Goal: Information Seeking & Learning: Learn about a topic

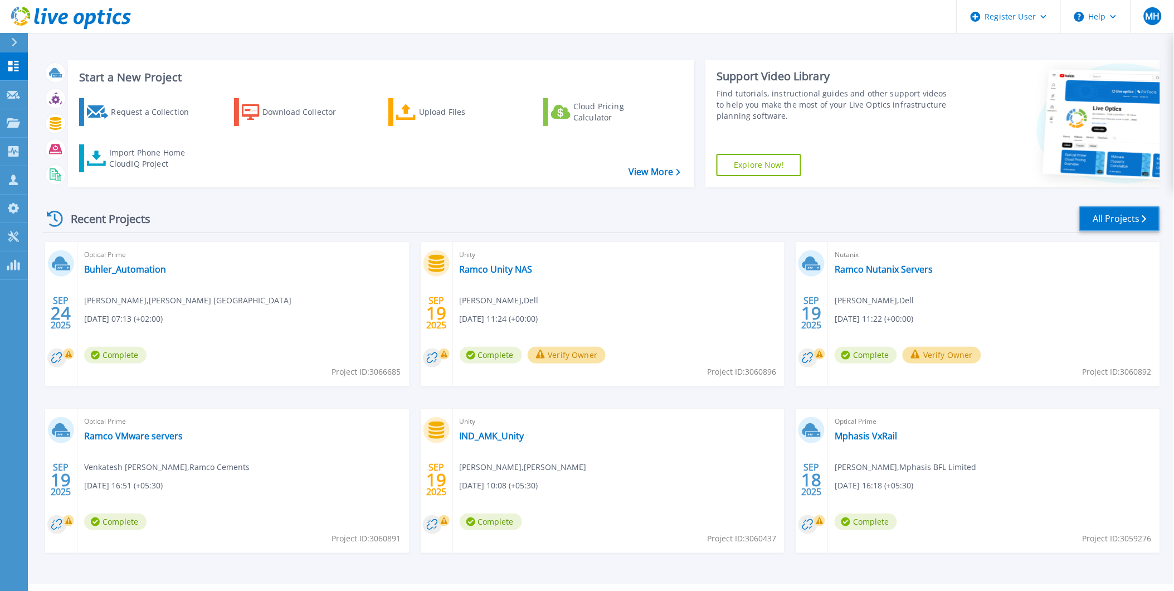
click at [1102, 215] on link "All Projects" at bounding box center [1120, 218] width 81 height 25
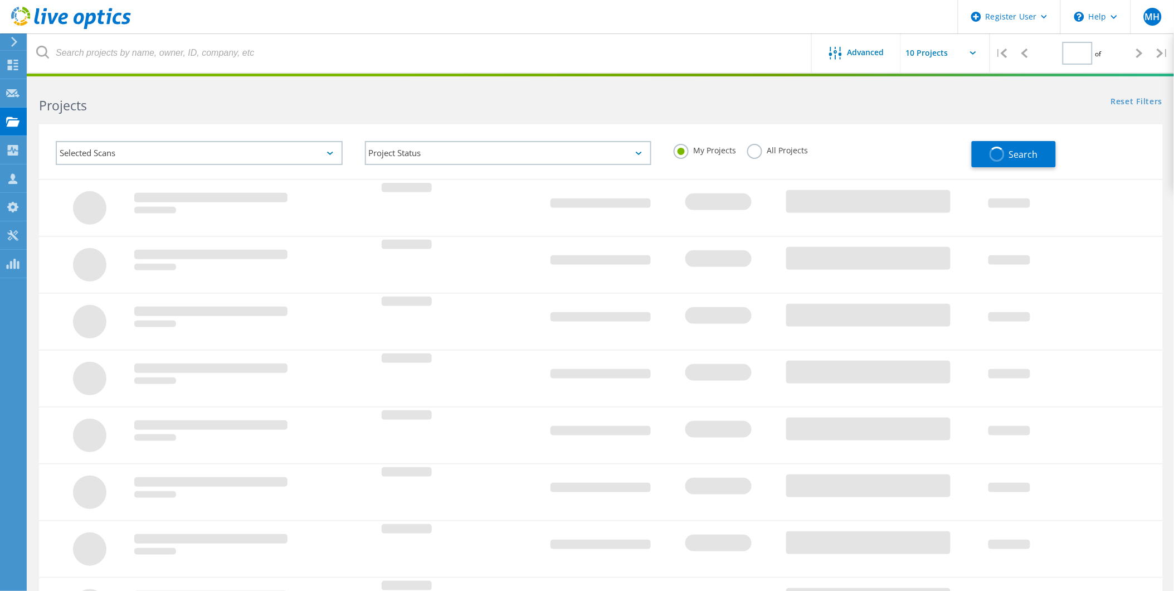
type input "1"
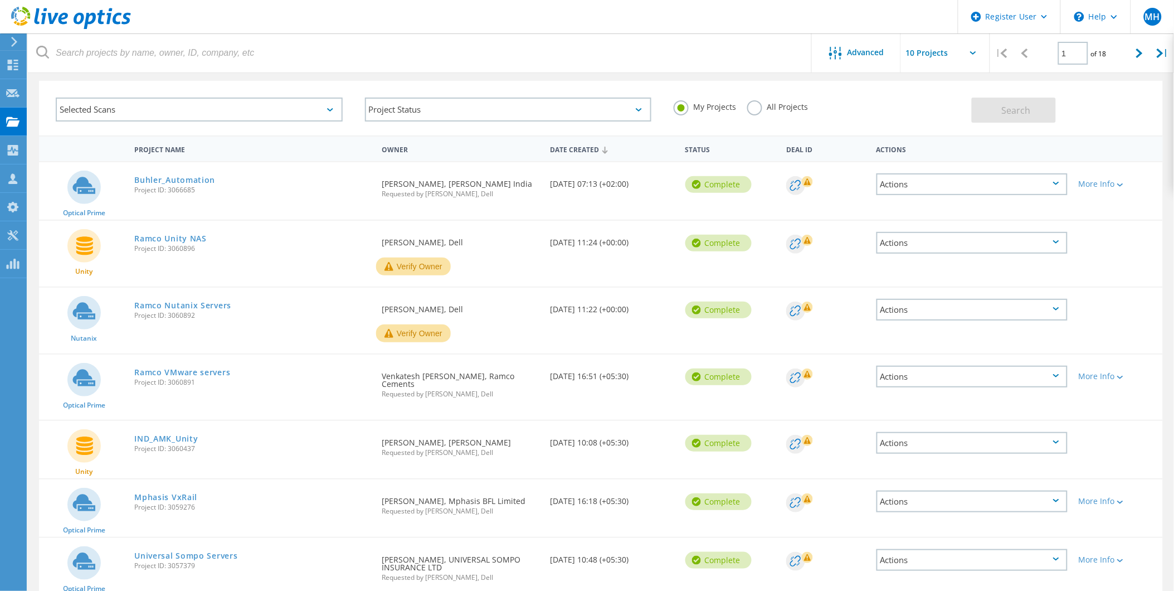
scroll to position [62, 0]
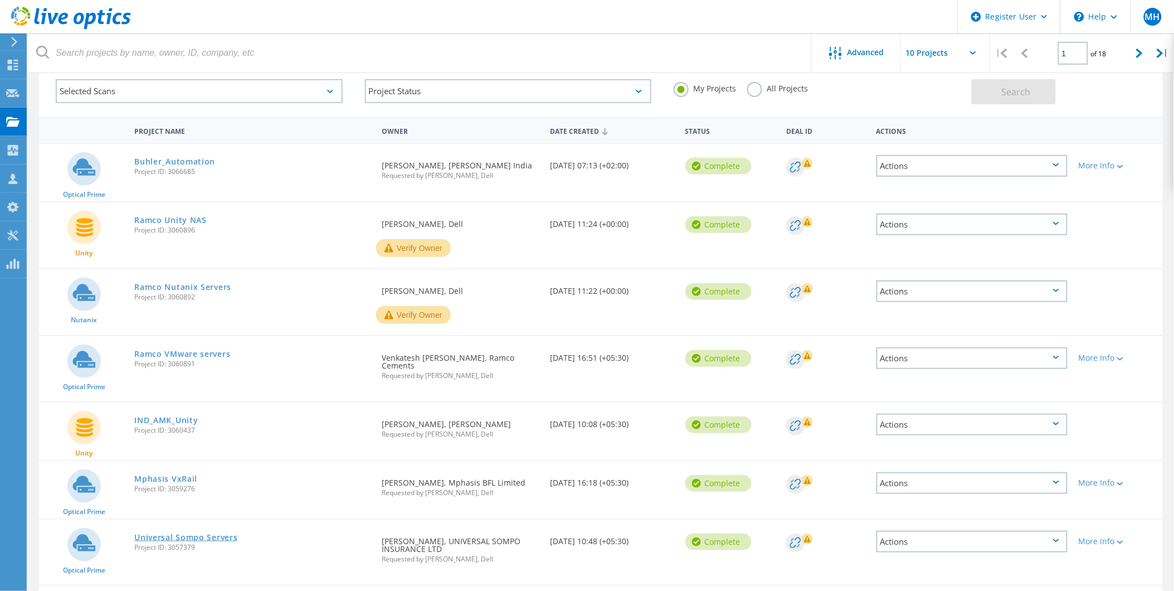
click at [182, 533] on link "Universal Sompo Servers" at bounding box center [185, 537] width 103 height 8
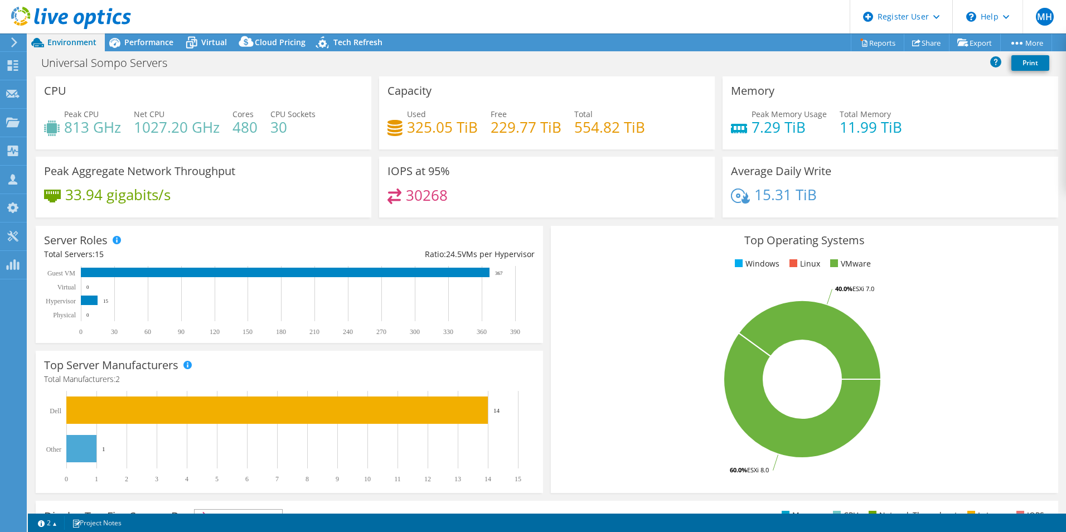
drag, startPoint x: 278, startPoint y: 83, endPoint x: 250, endPoint y: 72, distance: 30.0
click at [278, 83] on div "CPU Peak CPU 813 GHz Net CPU 1027.20 GHz Cores 480 CPU Sockets 30" at bounding box center [204, 112] width 336 height 73
click at [149, 43] on span "Performance" at bounding box center [148, 42] width 49 height 11
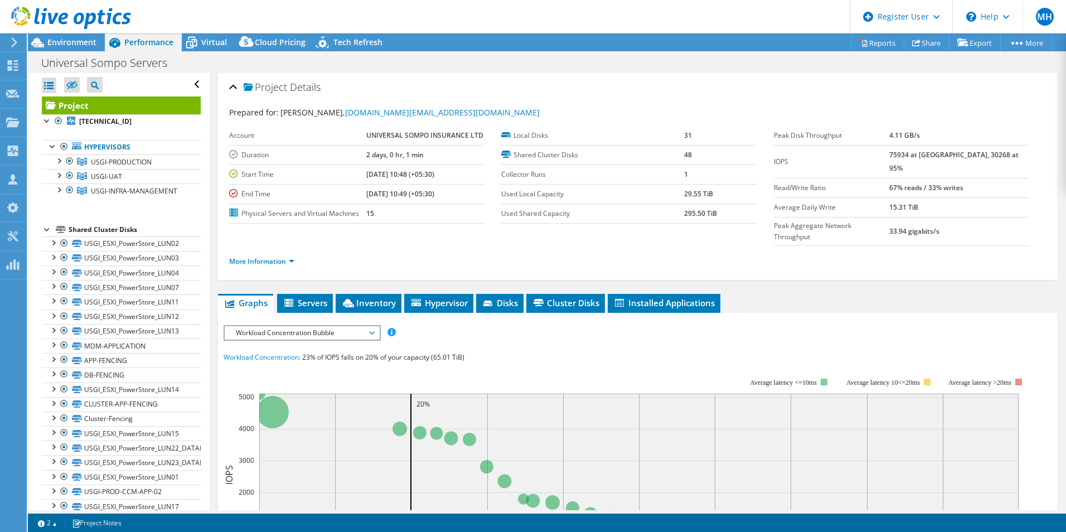
click at [398, 252] on ul "More Information" at bounding box center [637, 259] width 816 height 15
click at [51, 46] on span "Environment" at bounding box center [71, 42] width 49 height 11
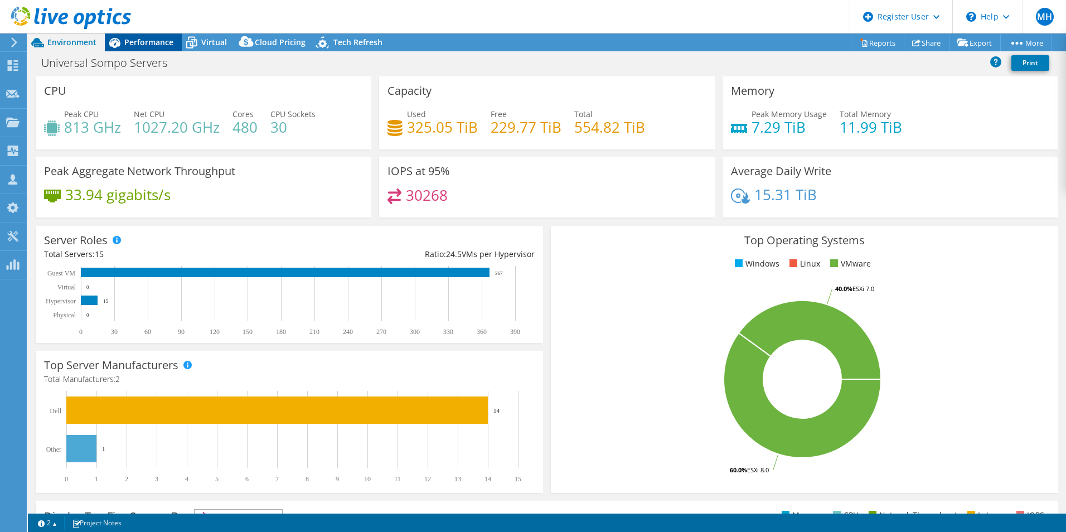
click at [145, 43] on span "Performance" at bounding box center [148, 42] width 49 height 11
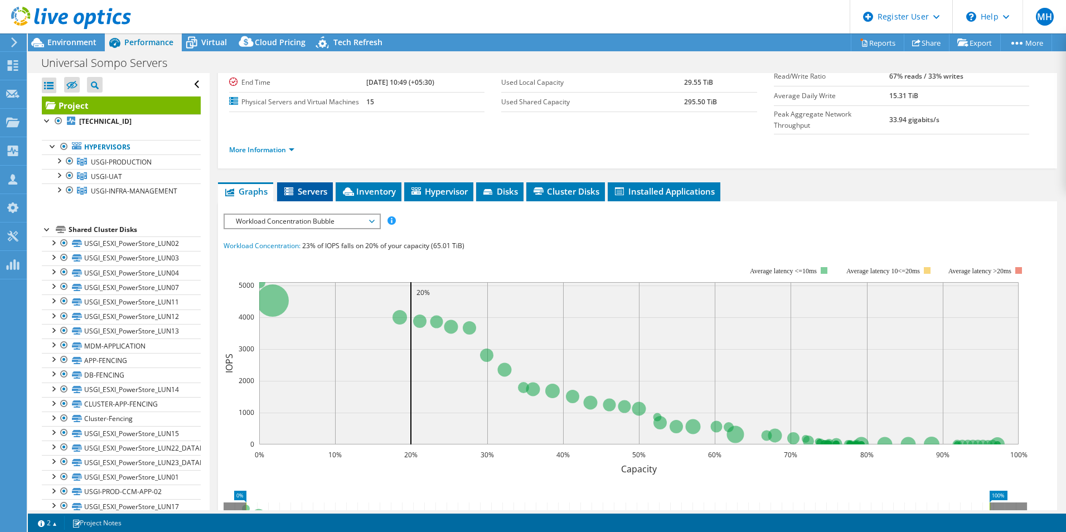
click at [313, 186] on span "Servers" at bounding box center [305, 191] width 45 height 11
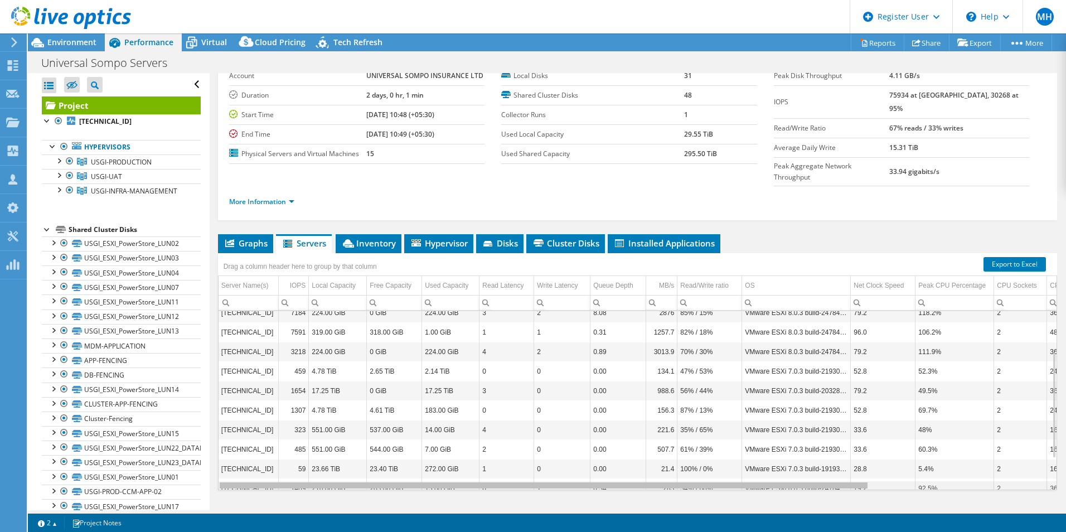
drag, startPoint x: 798, startPoint y: 463, endPoint x: 594, endPoint y: 445, distance: 204.8
click at [594, 445] on body "MH Dell User [PERSON_NAME] [PERSON_NAME][EMAIL_ADDRESS][PERSON_NAME][DOMAIN_NAM…" at bounding box center [533, 266] width 1066 height 532
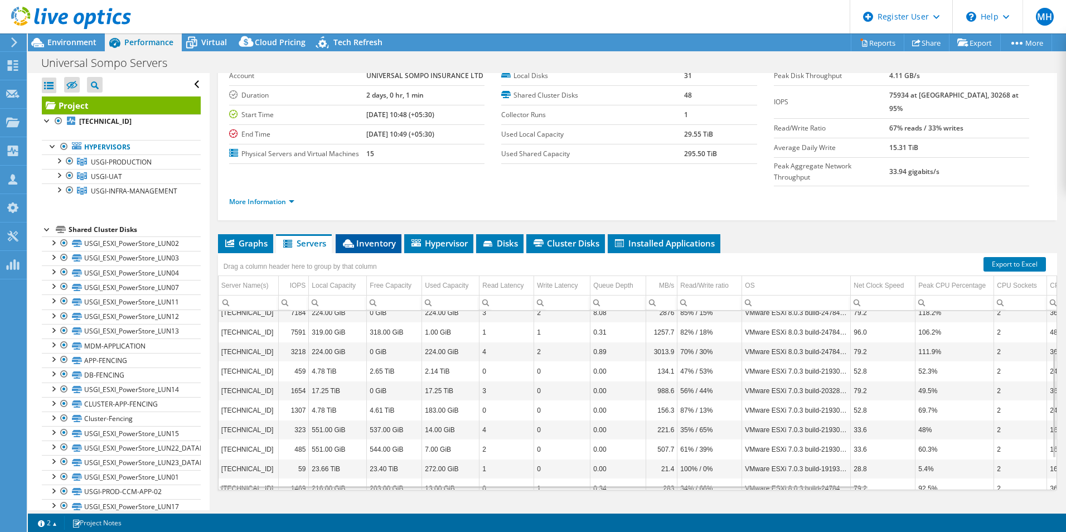
click at [383, 237] on span "Inventory" at bounding box center [368, 242] width 55 height 11
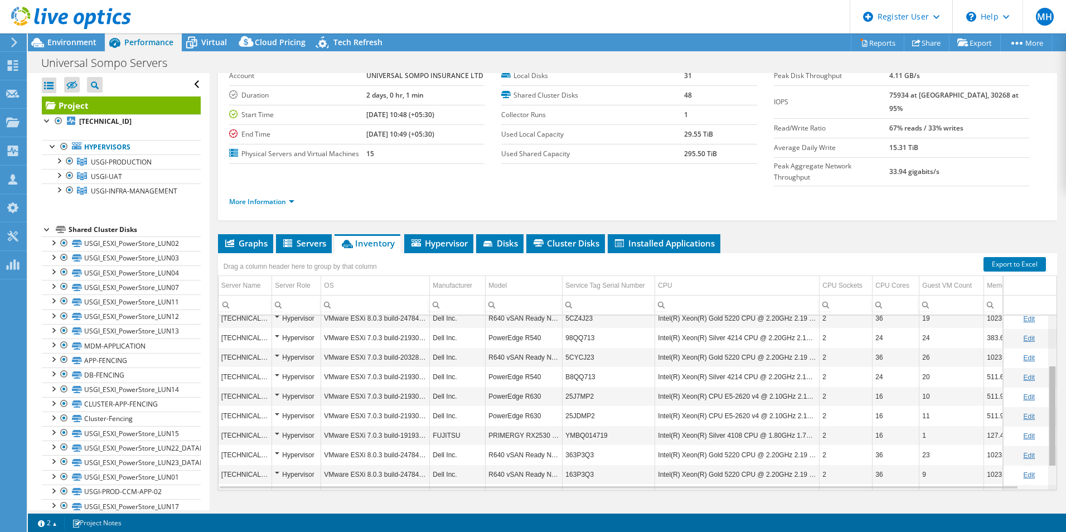
scroll to position [124, 0]
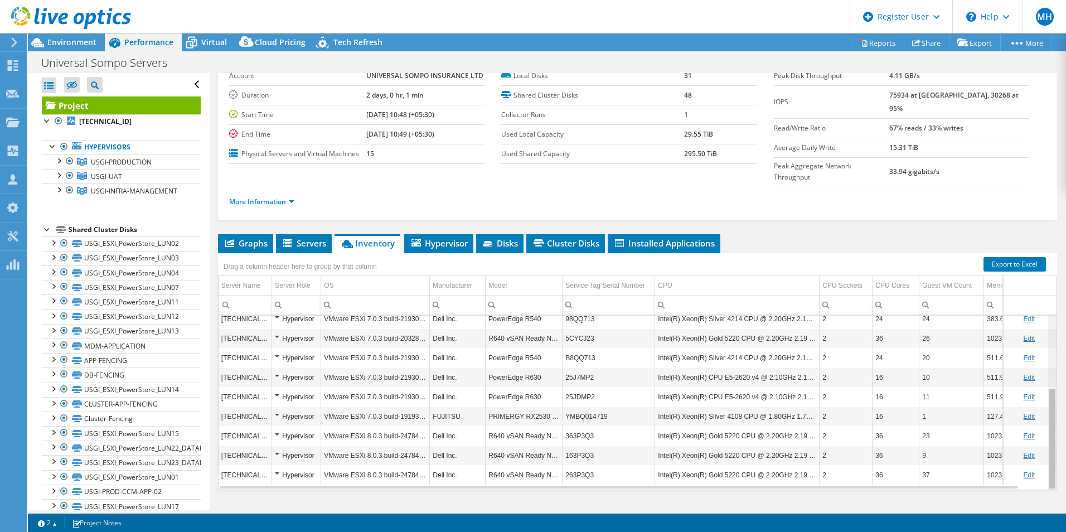
drag, startPoint x: 1045, startPoint y: 362, endPoint x: 1038, endPoint y: 411, distance: 49.5
click at [1038, 411] on body "MH Dell User [PERSON_NAME] [PERSON_NAME][EMAIL_ADDRESS][PERSON_NAME][DOMAIN_NAM…" at bounding box center [533, 266] width 1066 height 532
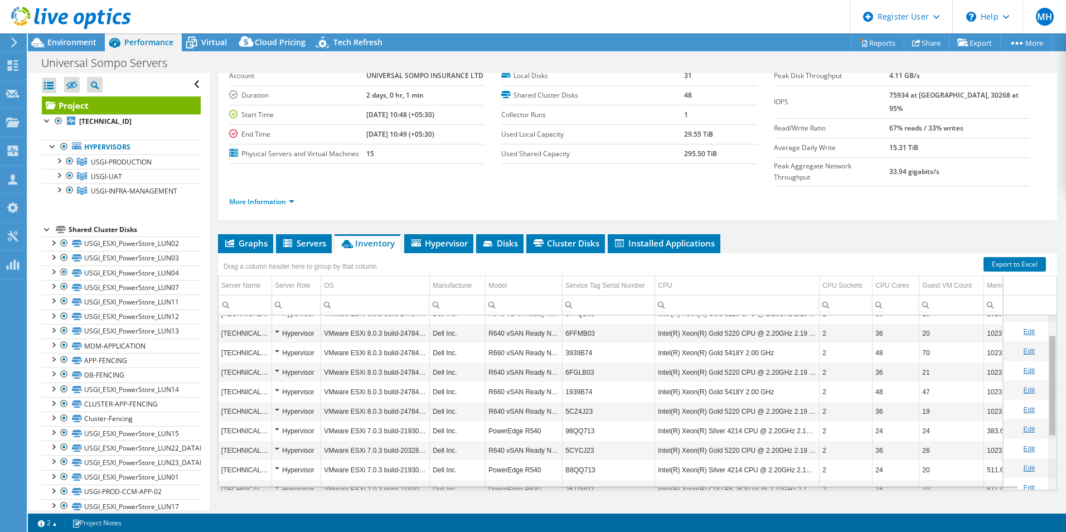
scroll to position [0, 0]
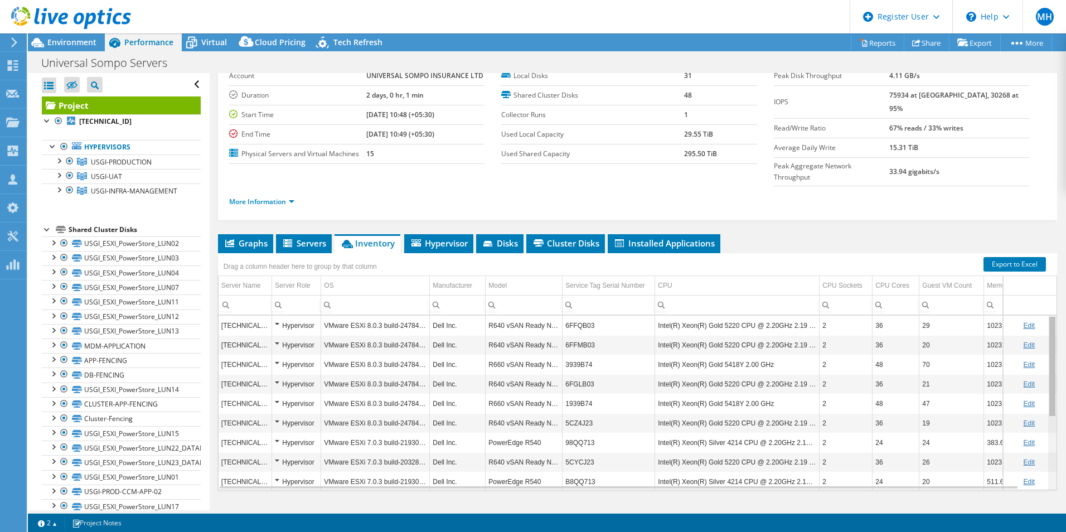
drag, startPoint x: 1042, startPoint y: 404, endPoint x: 1046, endPoint y: 320, distance: 83.7
click at [1046, 320] on body "MH Dell User [PERSON_NAME] [PERSON_NAME][EMAIL_ADDRESS][PERSON_NAME][DOMAIN_NAM…" at bounding box center [533, 266] width 1066 height 532
click at [58, 160] on div at bounding box center [58, 159] width 11 height 11
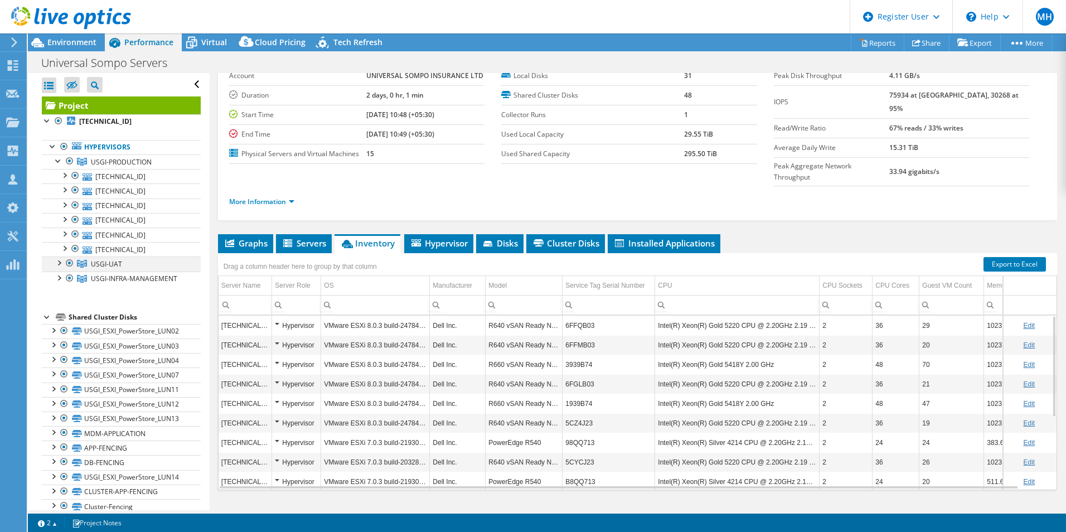
click at [60, 262] on div at bounding box center [58, 261] width 11 height 11
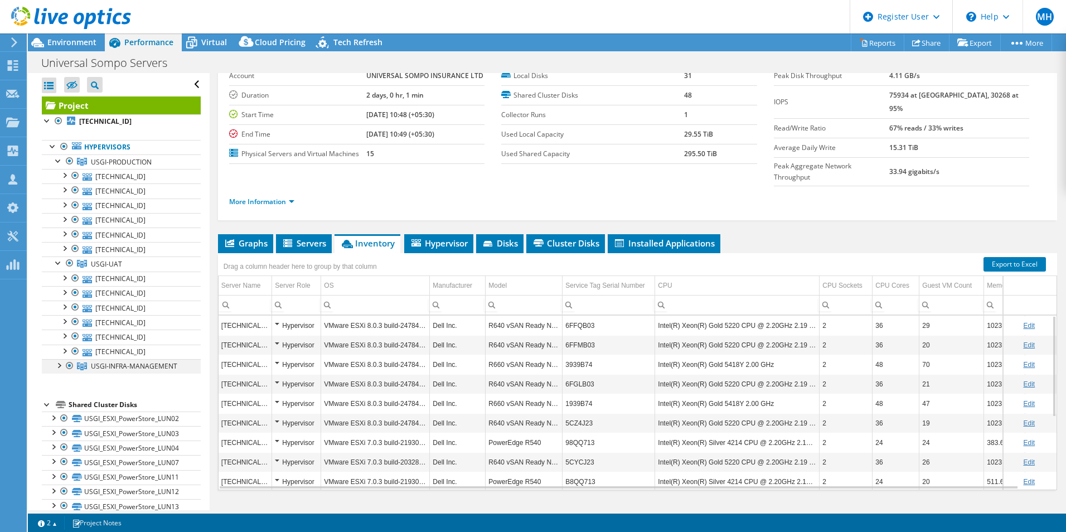
click at [59, 364] on div at bounding box center [58, 364] width 11 height 11
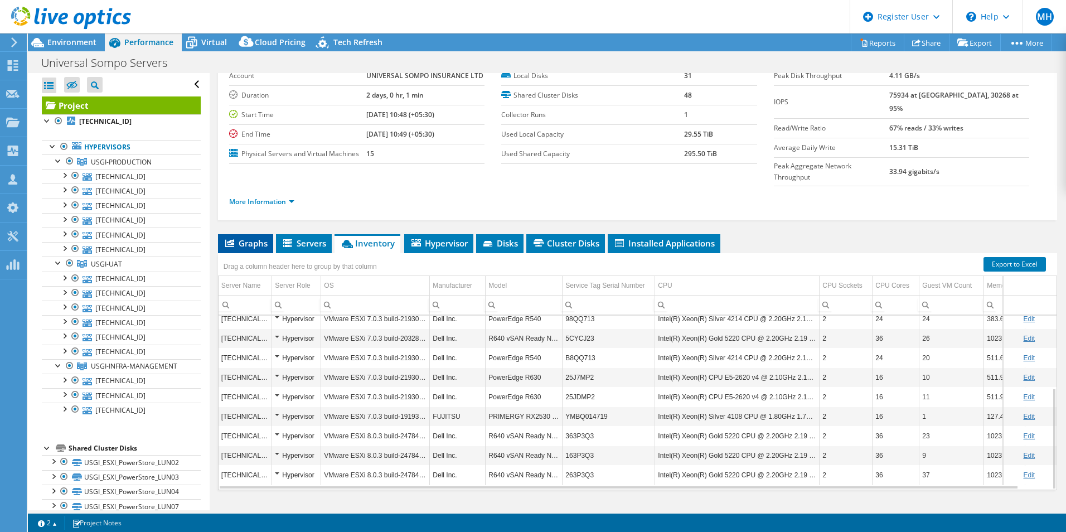
click at [246, 237] on span "Graphs" at bounding box center [245, 242] width 44 height 11
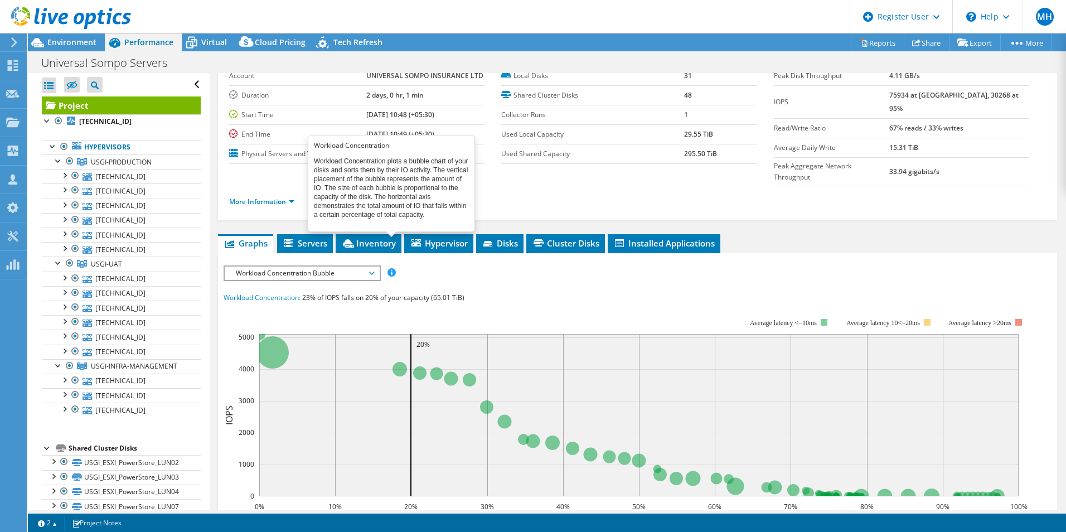
scroll to position [115, 0]
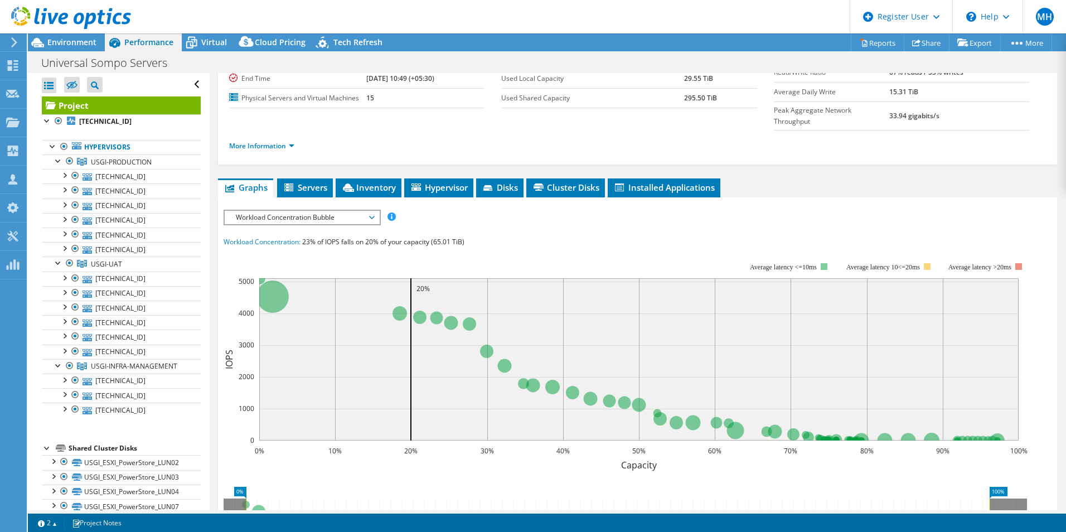
click at [539, 236] on div "Workload Concentration: 23% of IOPS falls on 20% of your capacity (65.01 TiB)" at bounding box center [637, 242] width 828 height 12
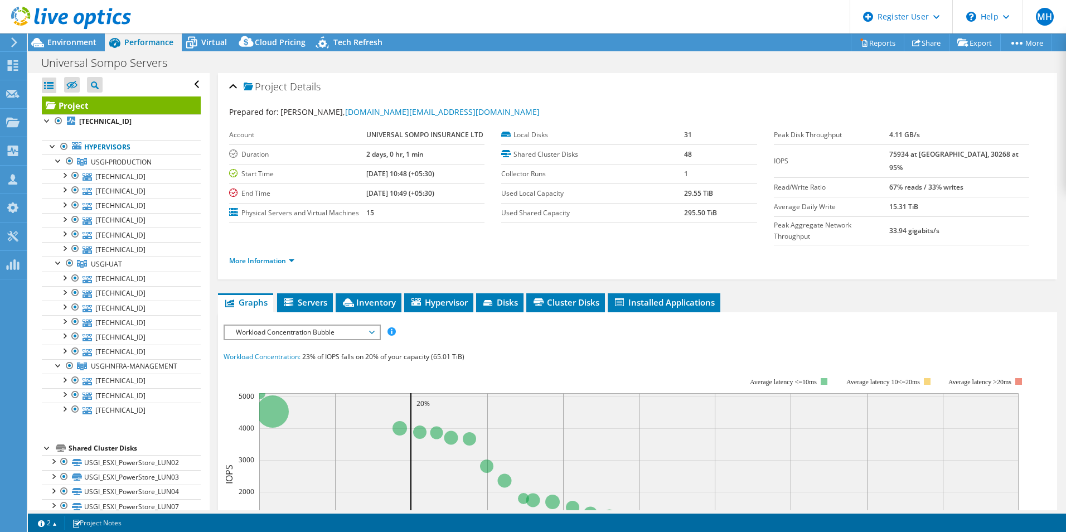
scroll to position [0, 0]
drag, startPoint x: 868, startPoint y: 45, endPoint x: 867, endPoint y: 51, distance: 6.7
click at [868, 45] on link "Reports" at bounding box center [877, 42] width 54 height 17
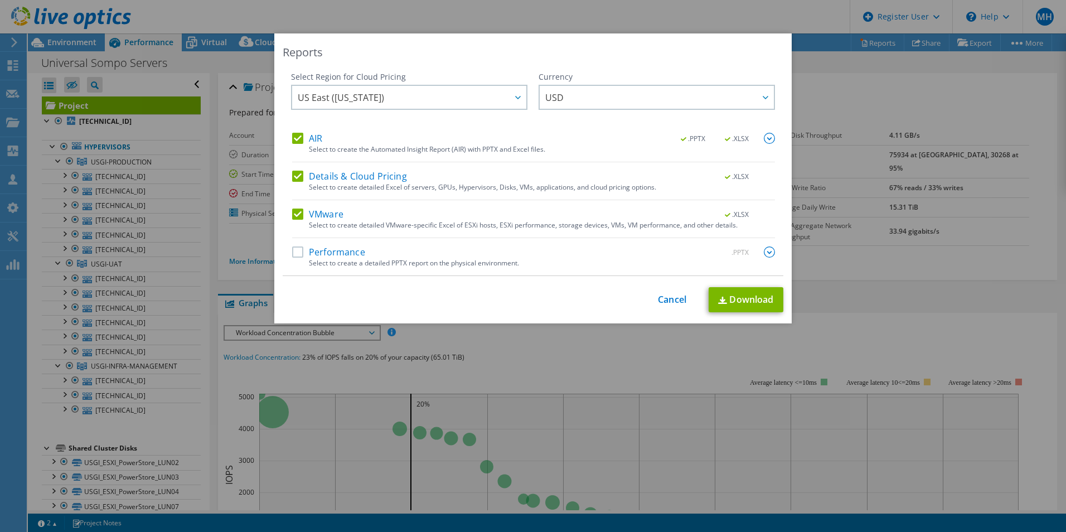
click at [296, 254] on label "Performance" at bounding box center [328, 251] width 73 height 11
click at [0, 0] on input "Performance" at bounding box center [0, 0] width 0 height 0
click at [300, 249] on label "Performance" at bounding box center [328, 251] width 73 height 11
click at [0, 0] on input "Performance" at bounding box center [0, 0] width 0 height 0
click at [727, 301] on link "Download" at bounding box center [745, 299] width 75 height 25
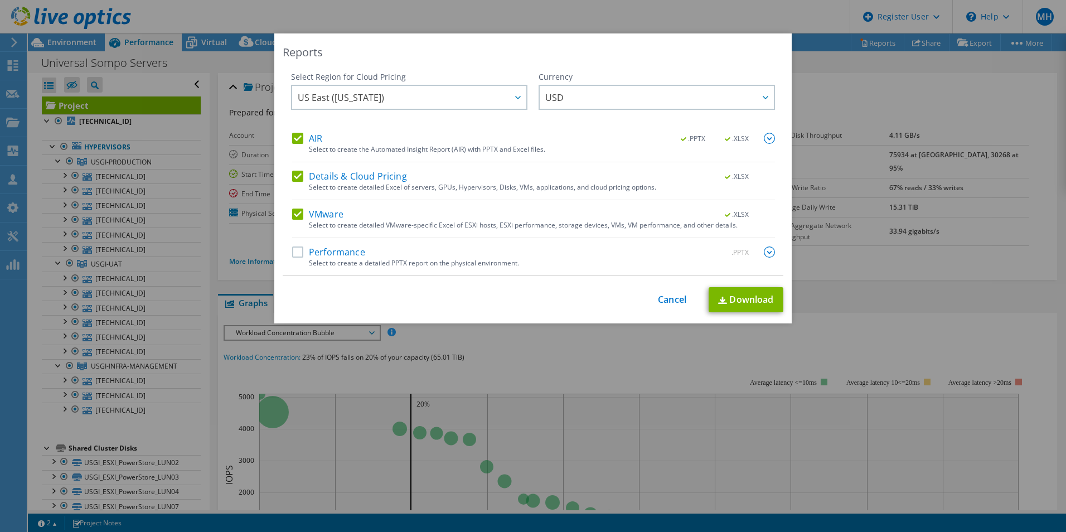
click at [294, 141] on label "AIR" at bounding box center [307, 138] width 30 height 11
click at [0, 0] on input "AIR" at bounding box center [0, 0] width 0 height 0
click at [292, 184] on div "Details & Cloud Pricing .XLSX Select to create detailed Excel of servers, GPUs,…" at bounding box center [533, 186] width 483 height 30
click at [293, 174] on label "Details & Cloud Pricing" at bounding box center [349, 176] width 115 height 11
click at [0, 0] on input "Details & Cloud Pricing" at bounding box center [0, 0] width 0 height 0
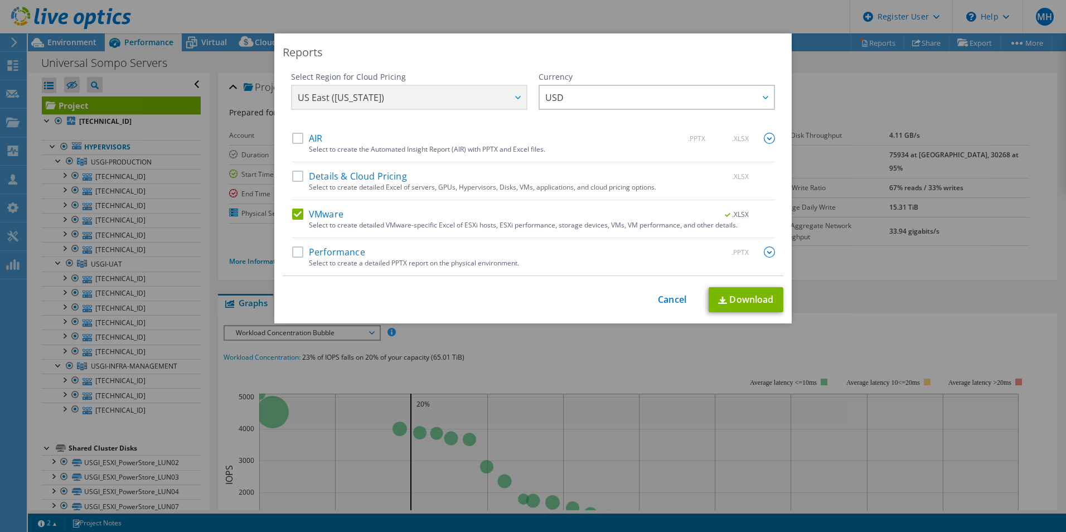
click at [292, 207] on div "AIR .PPTX .XLSX Select to create the Automated Insight Report (AIR) with PPTX a…" at bounding box center [533, 204] width 483 height 143
click at [292, 216] on label "VMware" at bounding box center [317, 213] width 51 height 11
click at [0, 0] on input "VMware" at bounding box center [0, 0] width 0 height 0
click at [292, 256] on label "Performance" at bounding box center [328, 251] width 73 height 11
click at [0, 0] on input "Performance" at bounding box center [0, 0] width 0 height 0
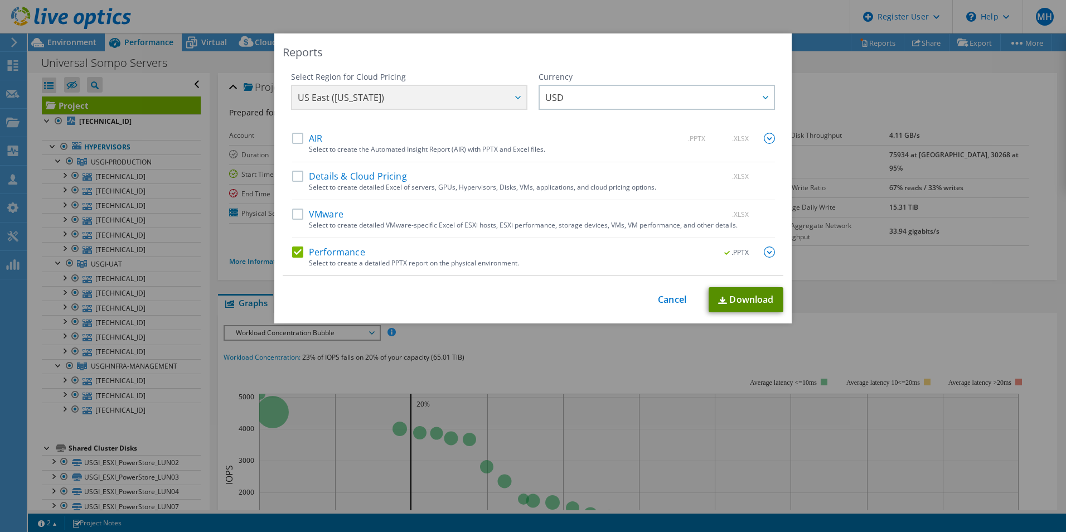
click at [742, 303] on link "Download" at bounding box center [745, 299] width 75 height 25
click at [893, 334] on div "Reports Select Region for Cloud Pricing Asia Pacific ([GEOGRAPHIC_DATA]) [GEOGR…" at bounding box center [533, 265] width 1066 height 465
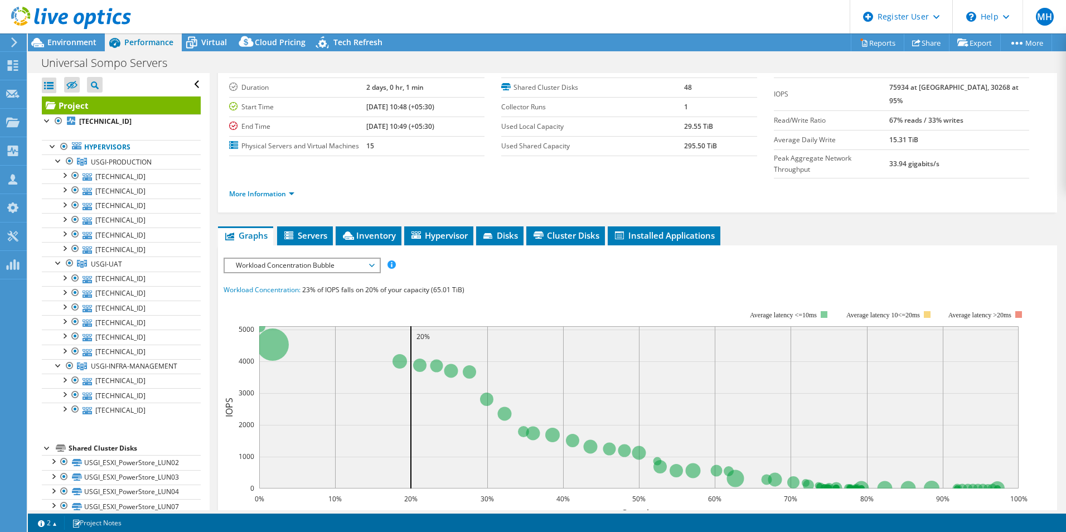
scroll to position [167, 0]
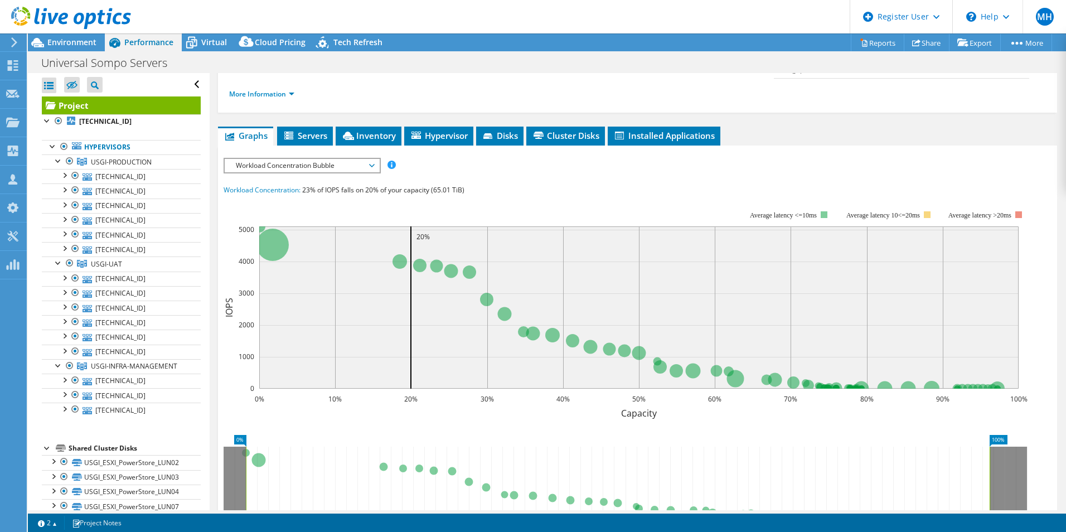
click at [339, 159] on span "Workload Concentration Bubble" at bounding box center [301, 165] width 143 height 13
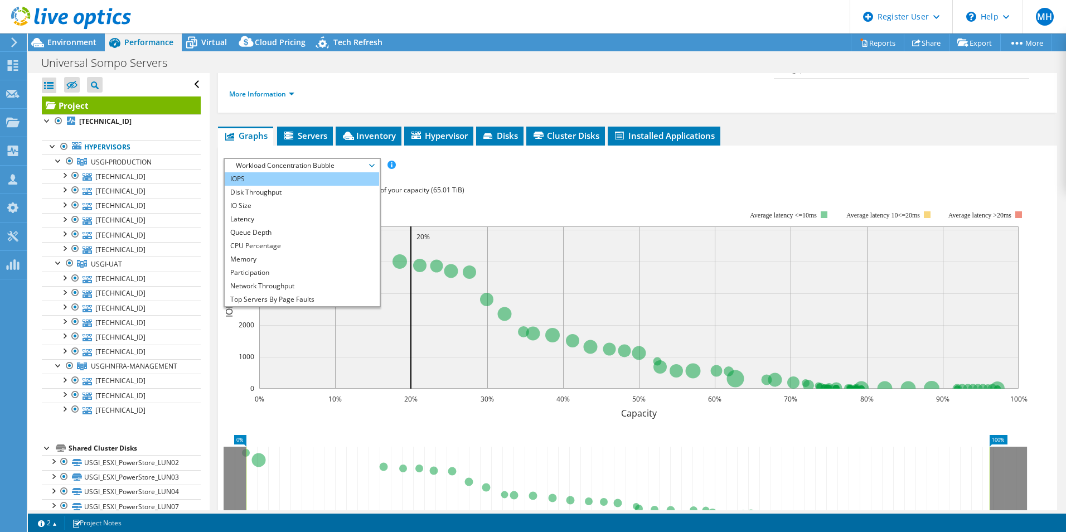
click at [271, 172] on li "IOPS" at bounding box center [302, 178] width 154 height 13
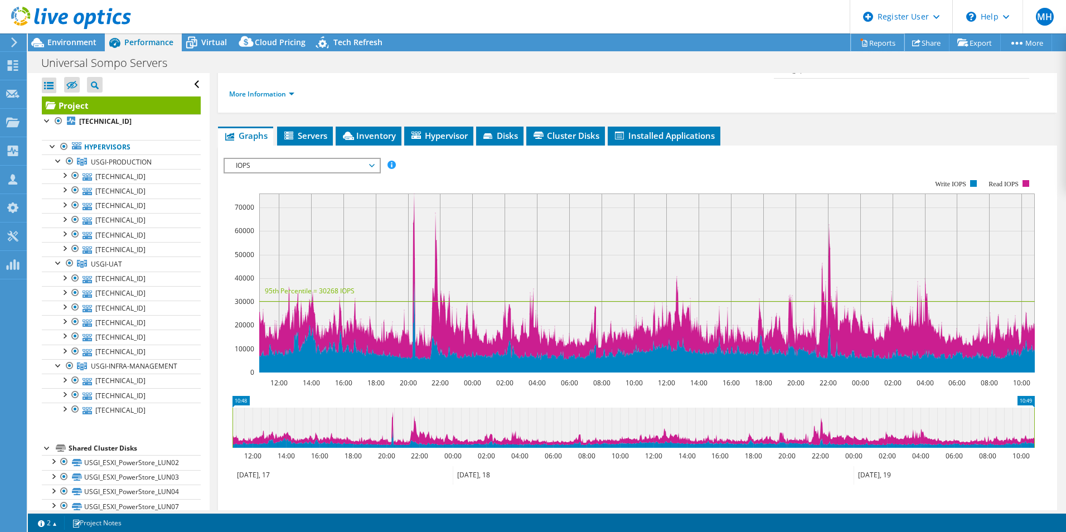
click at [876, 46] on link "Reports" at bounding box center [877, 42] width 54 height 17
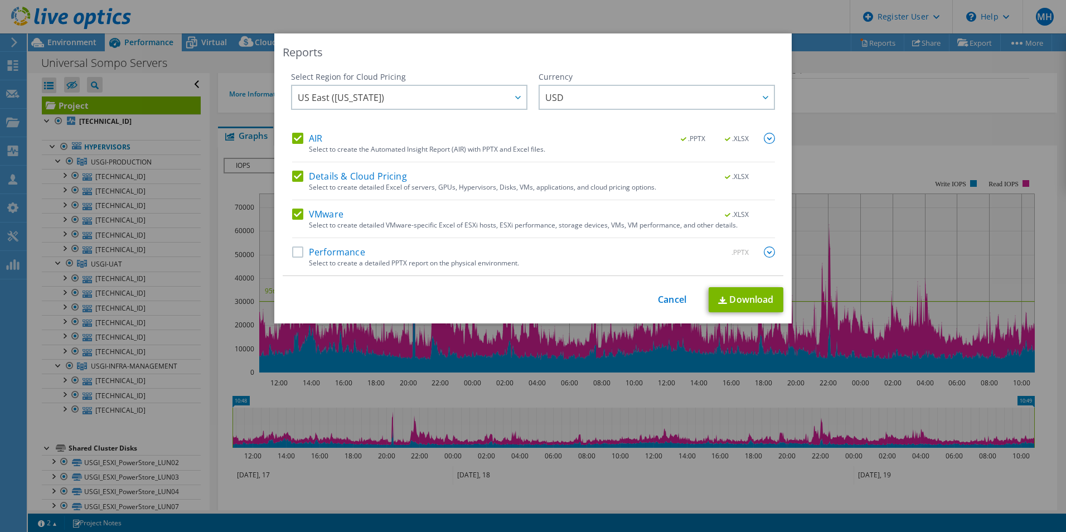
click at [296, 251] on label "Performance" at bounding box center [328, 251] width 73 height 11
click at [0, 0] on input "Performance" at bounding box center [0, 0] width 0 height 0
click at [742, 302] on link "Download" at bounding box center [745, 299] width 75 height 25
drag, startPoint x: 407, startPoint y: 387, endPoint x: 411, endPoint y: 383, distance: 5.9
click at [407, 387] on div "Reports Select Region for Cloud Pricing Asia Pacific ([GEOGRAPHIC_DATA]) [GEOGR…" at bounding box center [533, 265] width 1066 height 465
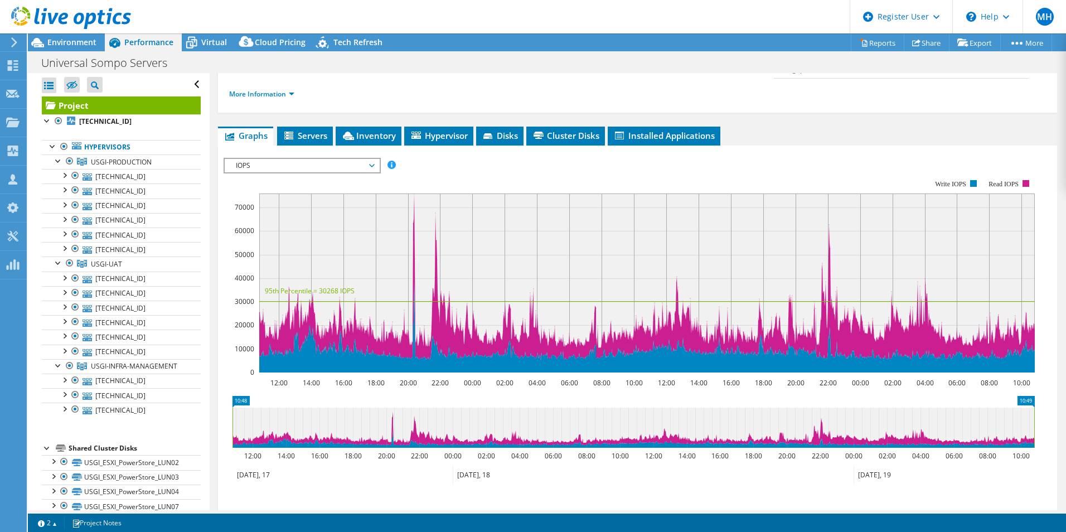
click at [328, 159] on span "IOPS" at bounding box center [301, 165] width 143 height 13
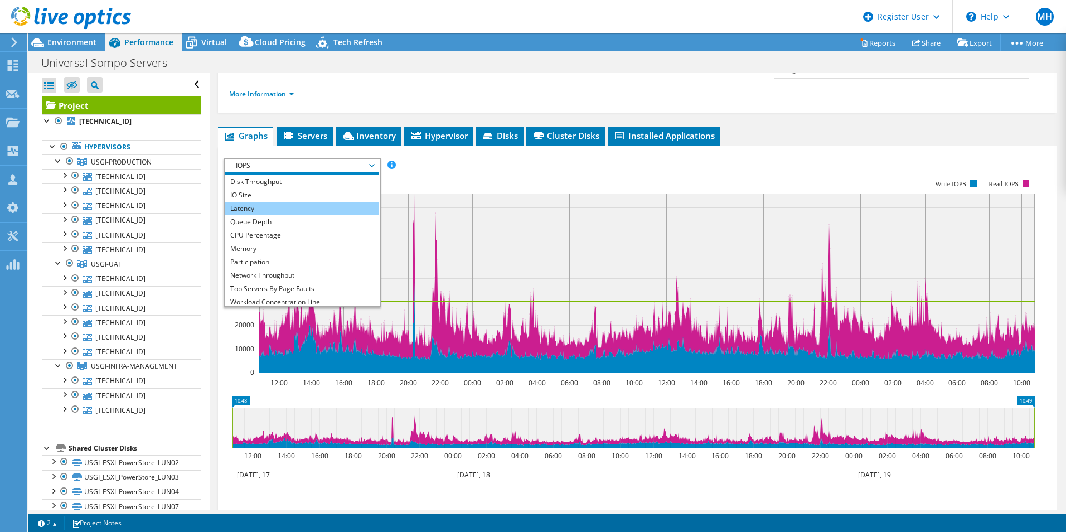
scroll to position [0, 0]
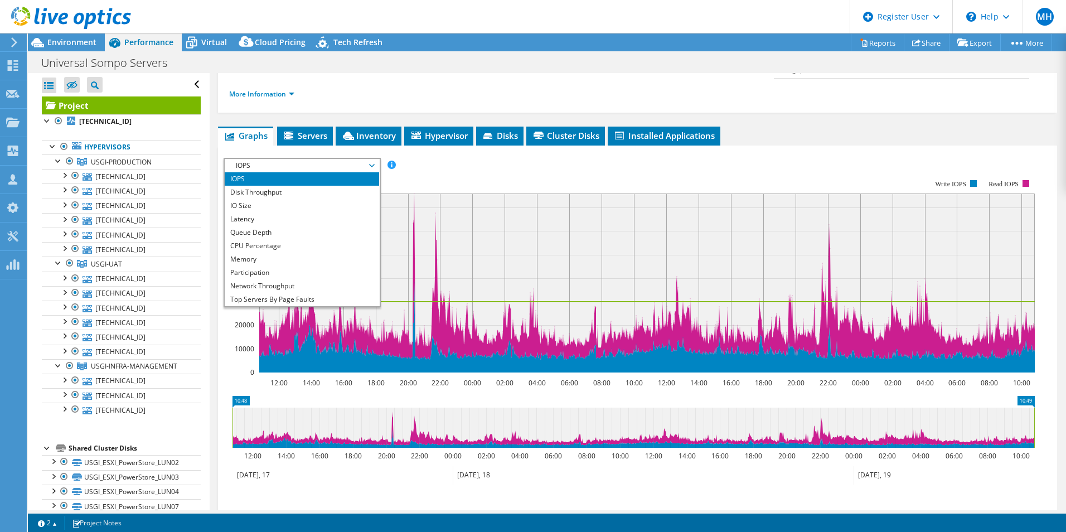
click at [466, 164] on rect at bounding box center [628, 275] width 811 height 223
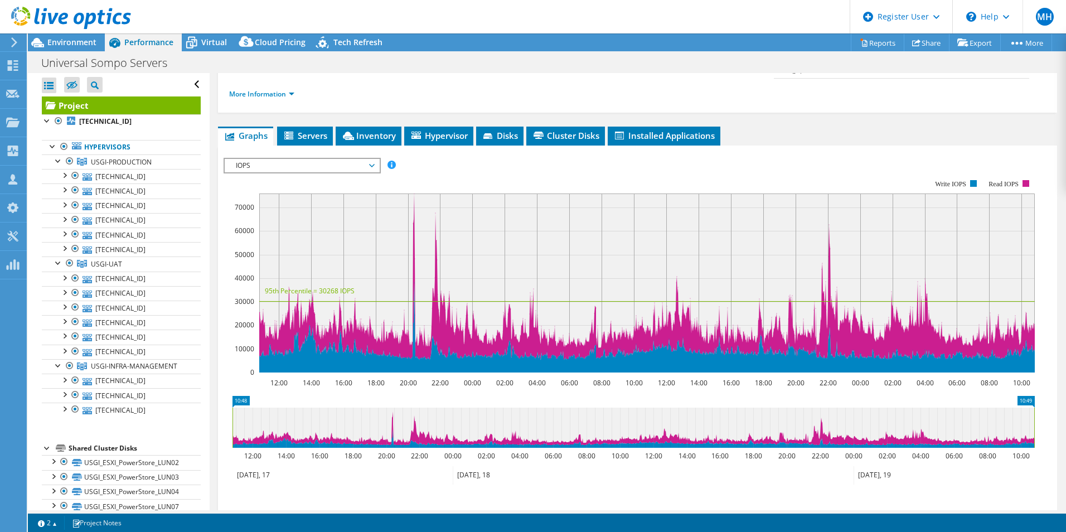
click at [366, 159] on span "IOPS" at bounding box center [301, 165] width 143 height 13
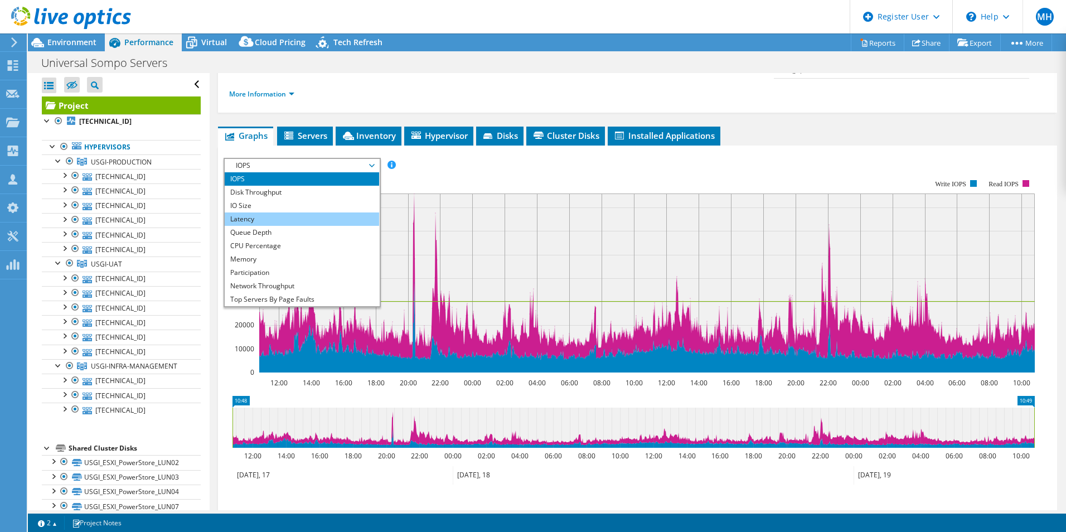
click at [268, 212] on li "Latency" at bounding box center [302, 218] width 154 height 13
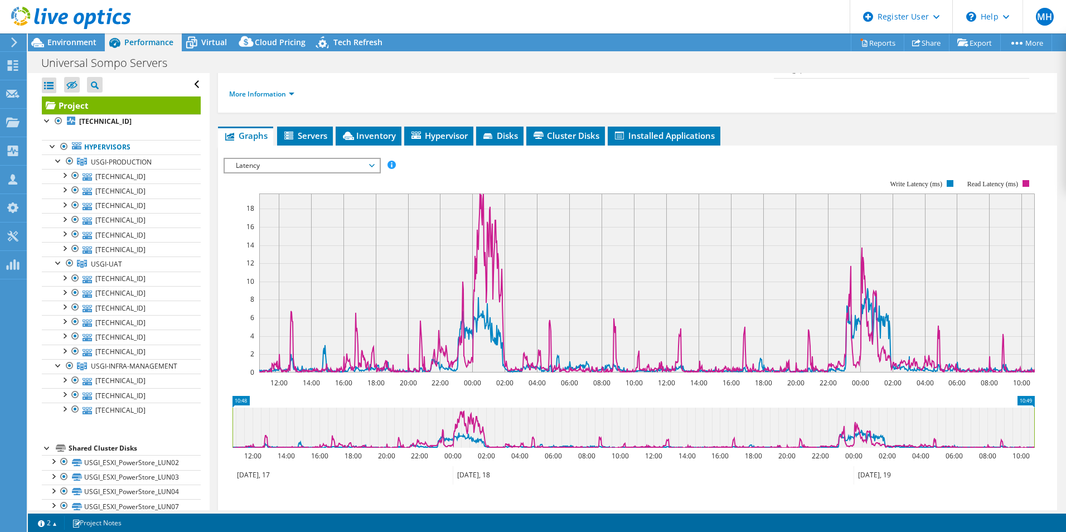
click at [367, 159] on span "Latency" at bounding box center [301, 165] width 143 height 13
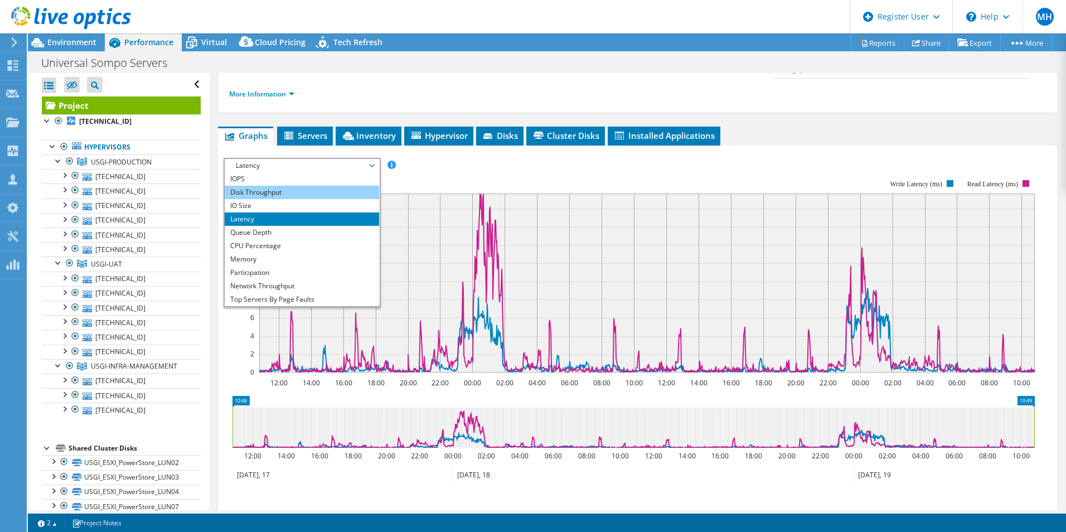
click at [265, 186] on li "Disk Throughput" at bounding box center [302, 192] width 154 height 13
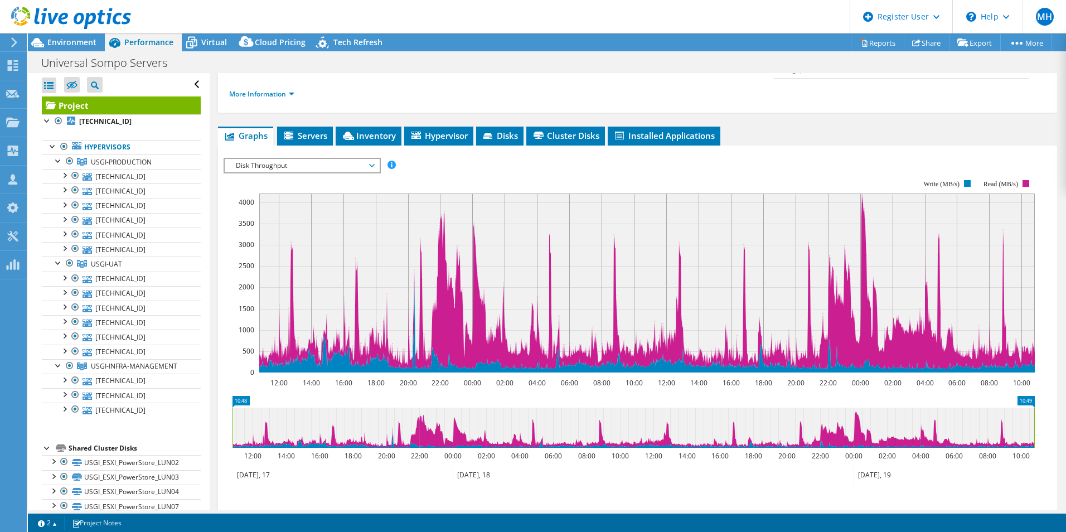
click at [278, 159] on span "Disk Throughput" at bounding box center [301, 165] width 143 height 13
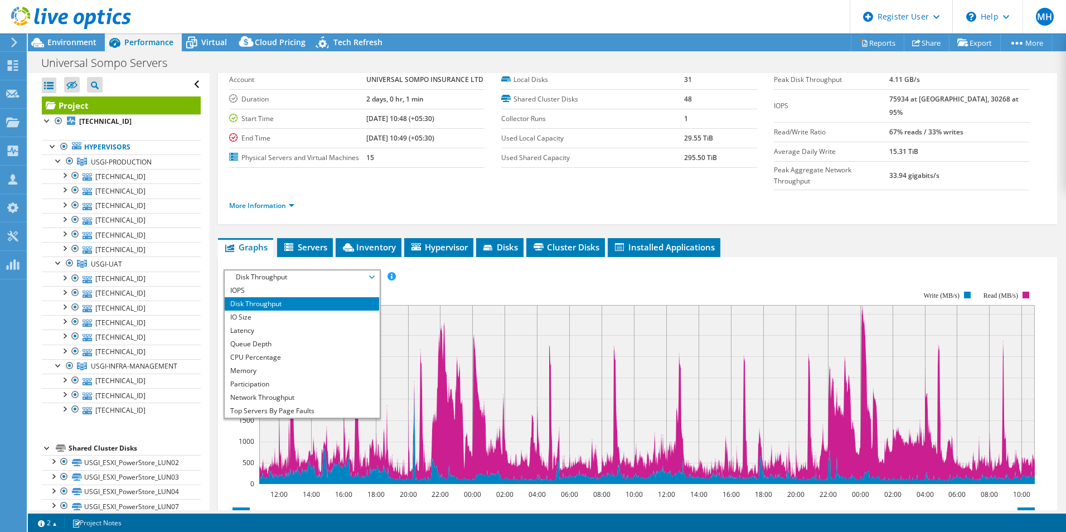
scroll to position [111, 0]
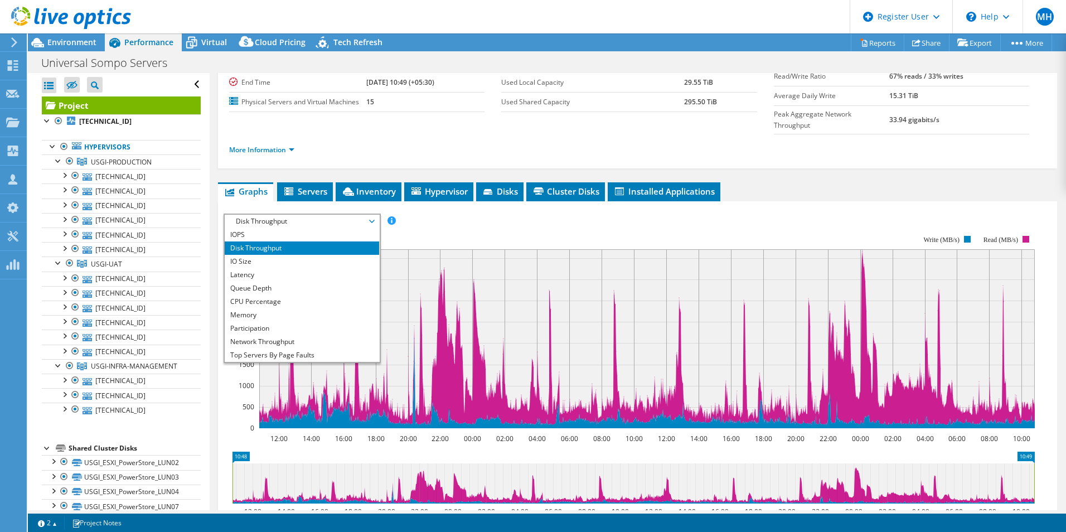
click at [419, 220] on rect at bounding box center [628, 331] width 811 height 223
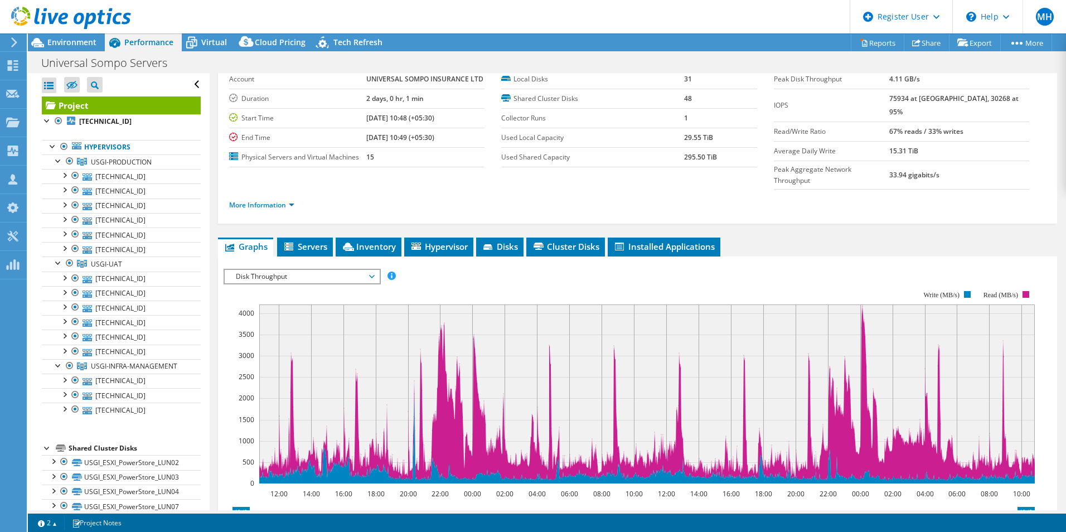
scroll to position [56, 0]
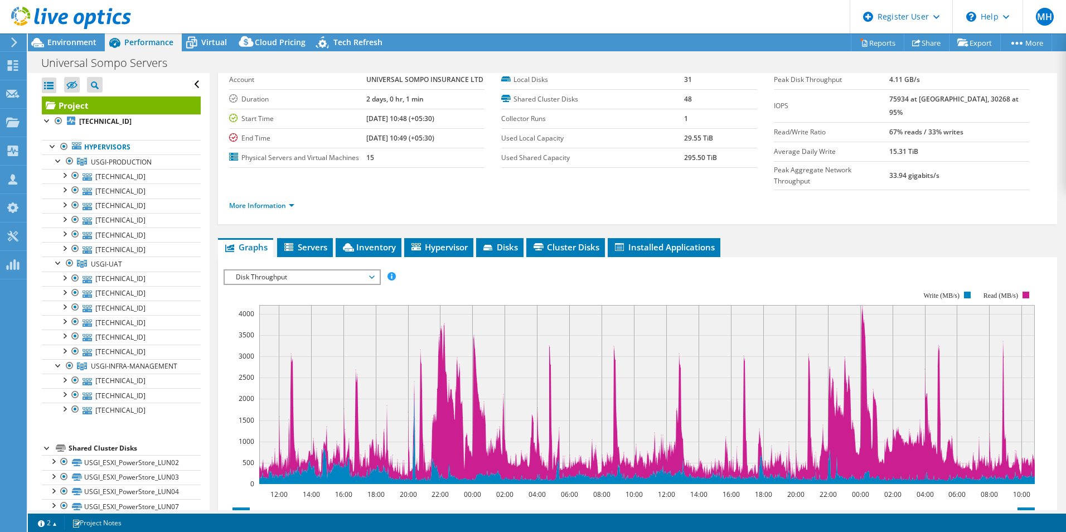
click at [344, 270] on span "Disk Throughput" at bounding box center [301, 276] width 143 height 13
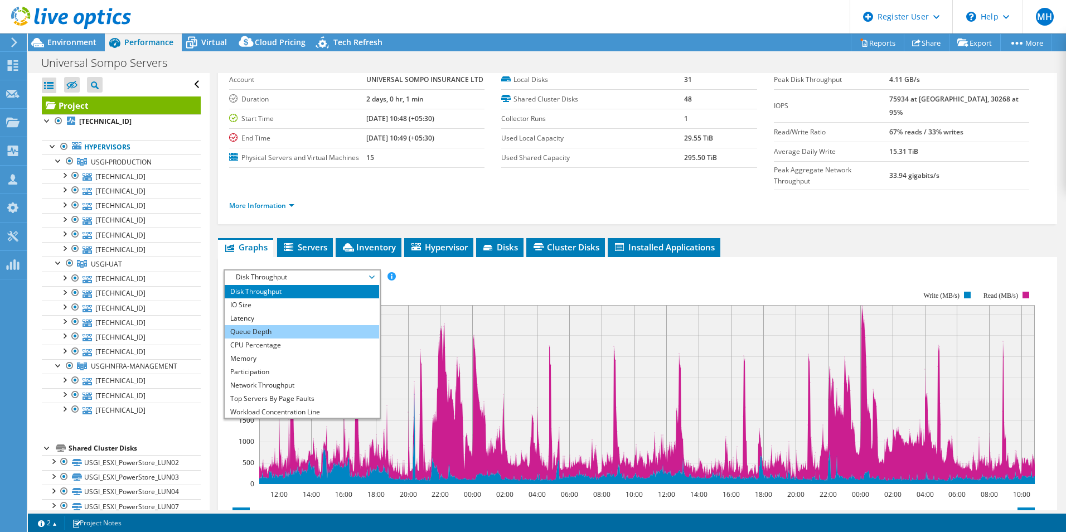
scroll to position [0, 0]
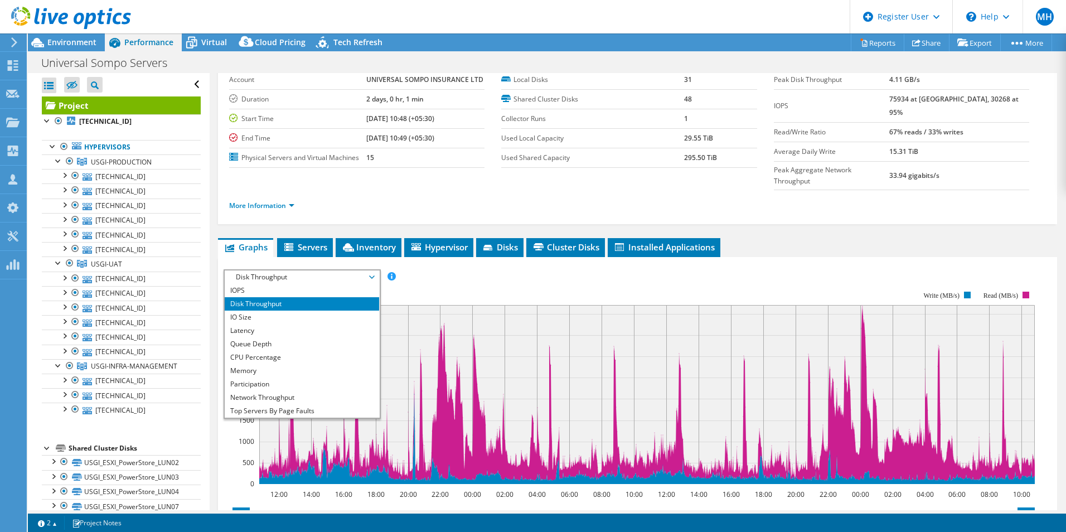
click at [458, 276] on rect at bounding box center [628, 387] width 811 height 223
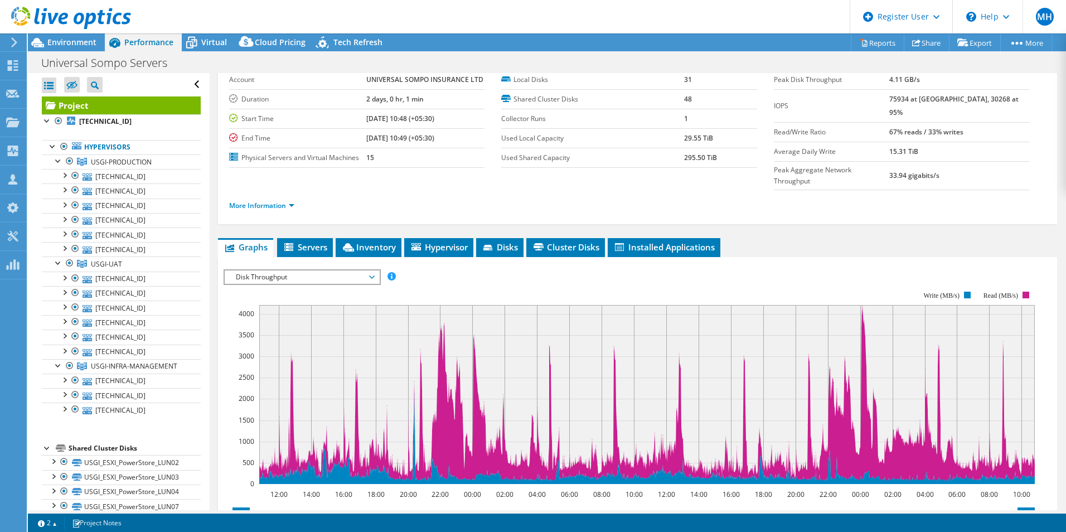
click at [372, 270] on span "Disk Throughput" at bounding box center [301, 276] width 143 height 13
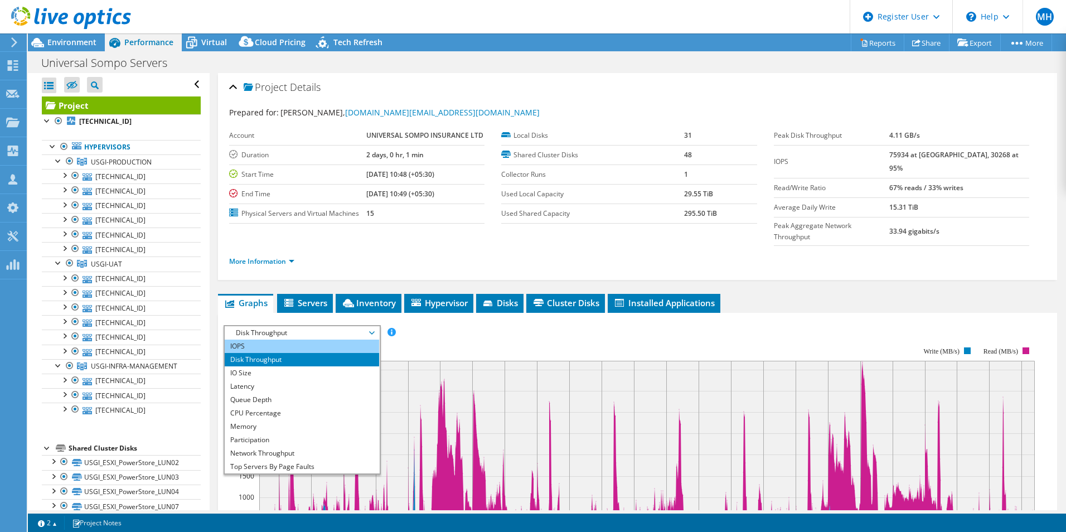
click at [250, 339] on li "IOPS" at bounding box center [302, 345] width 154 height 13
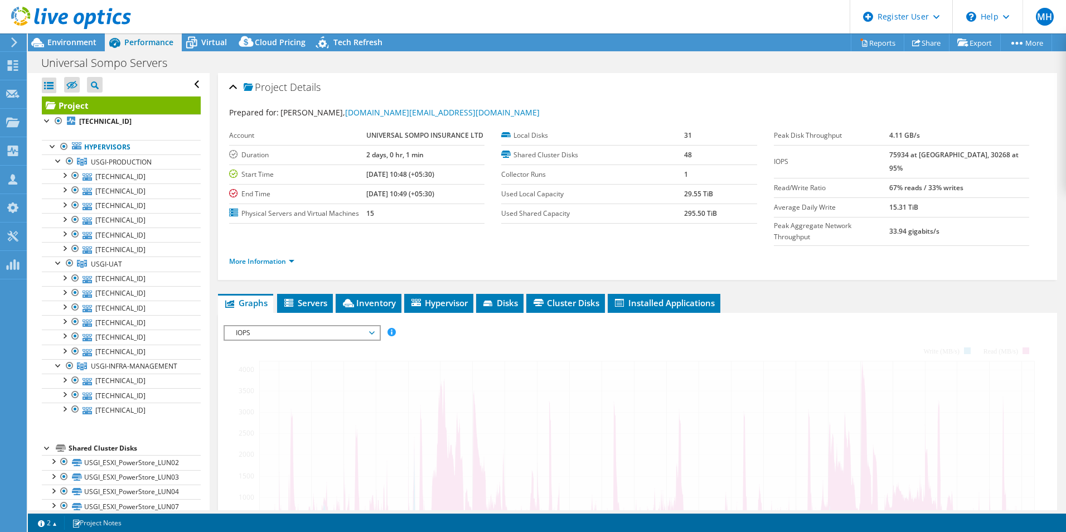
click at [456, 325] on div at bounding box center [637, 515] width 828 height 381
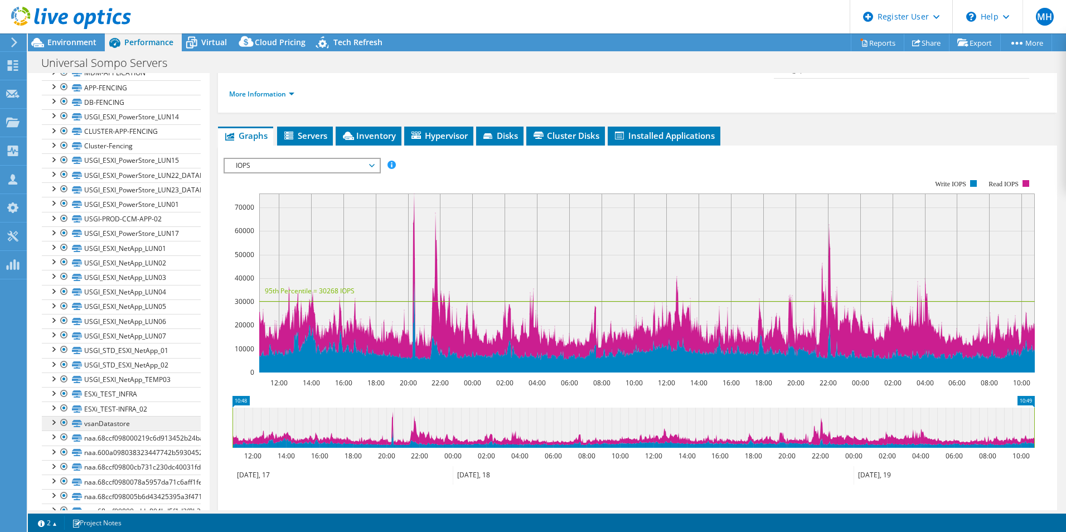
scroll to position [603, 0]
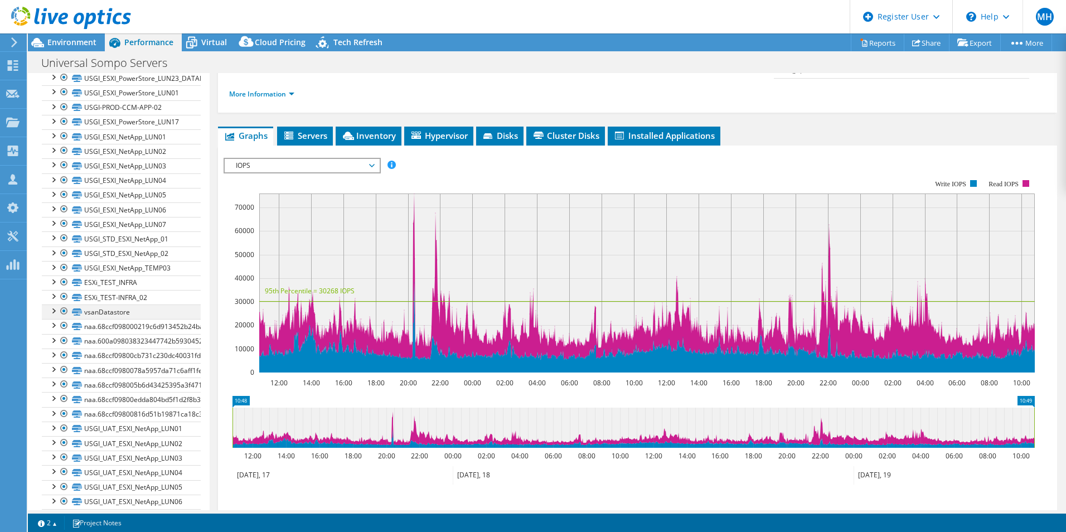
click at [53, 311] on div at bounding box center [52, 309] width 11 height 11
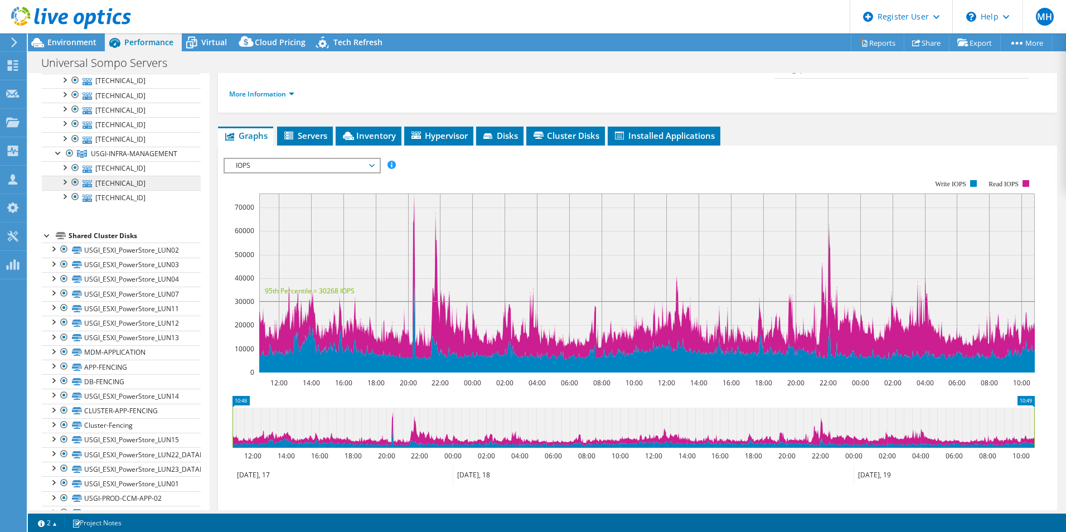
scroll to position [157, 0]
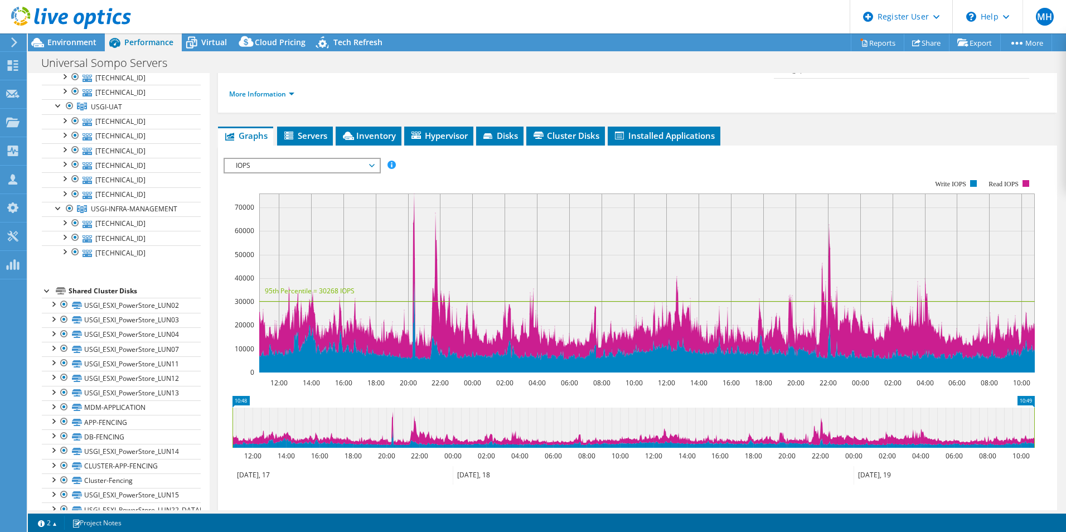
click at [48, 294] on div at bounding box center [47, 289] width 11 height 11
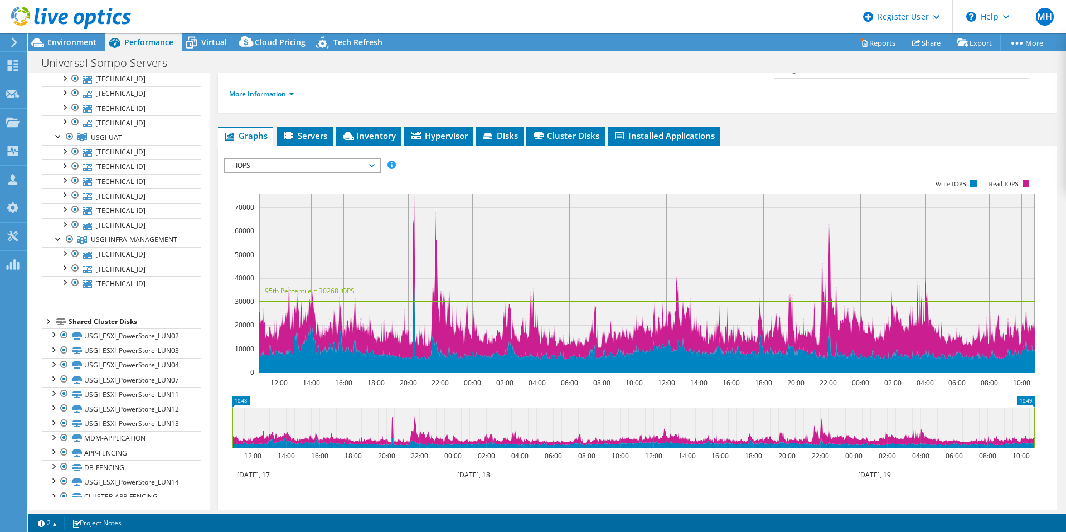
scroll to position [0, 0]
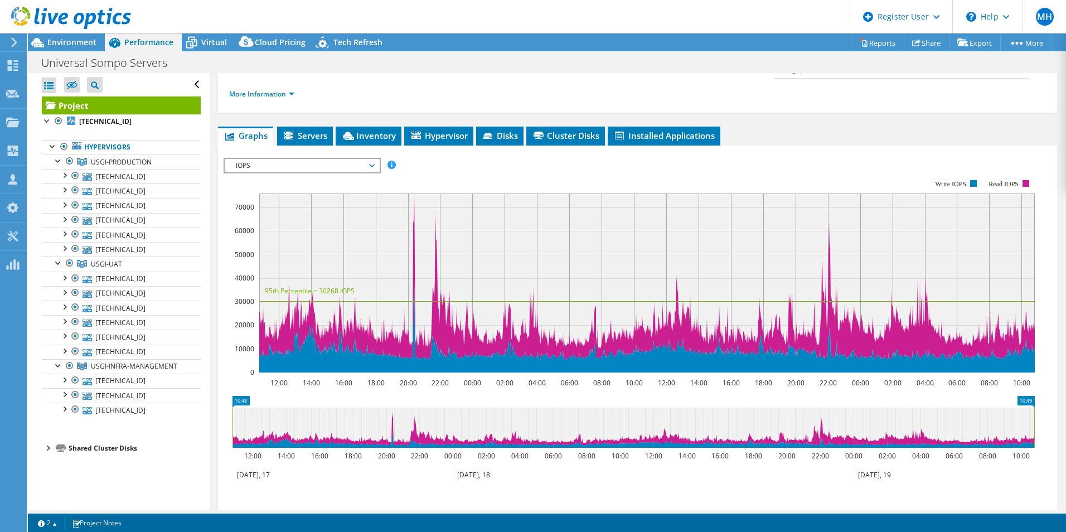
click at [47, 449] on div at bounding box center [47, 446] width 11 height 11
click at [55, 121] on div at bounding box center [58, 120] width 11 height 13
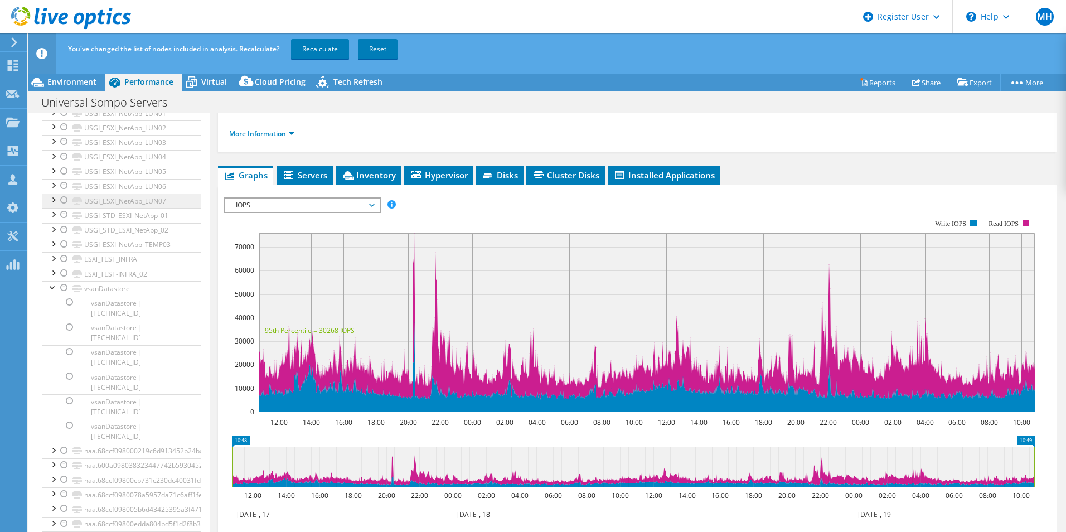
scroll to position [725, 0]
click at [64, 229] on div at bounding box center [64, 228] width 11 height 13
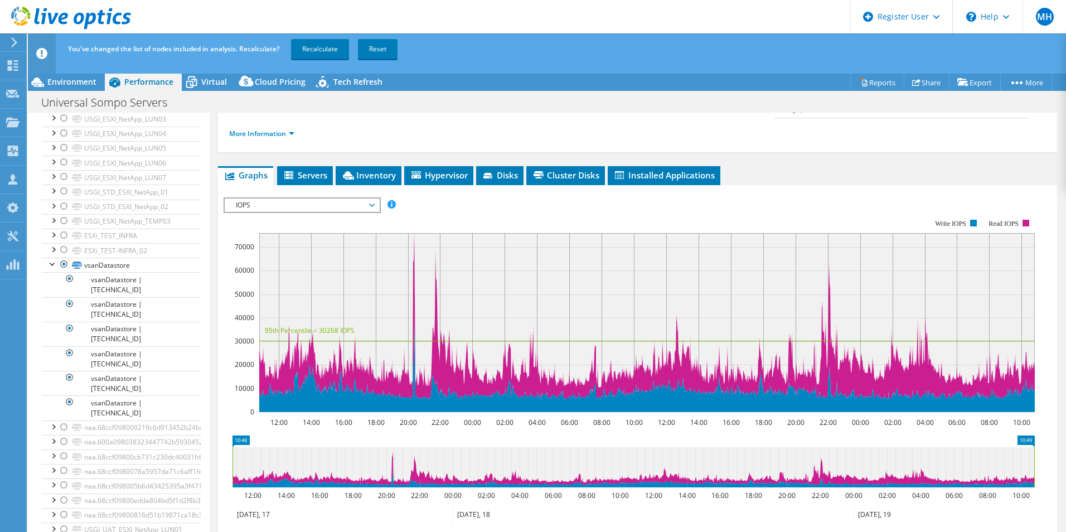
scroll to position [696, 0]
click at [321, 50] on link "Recalculate" at bounding box center [320, 49] width 58 height 20
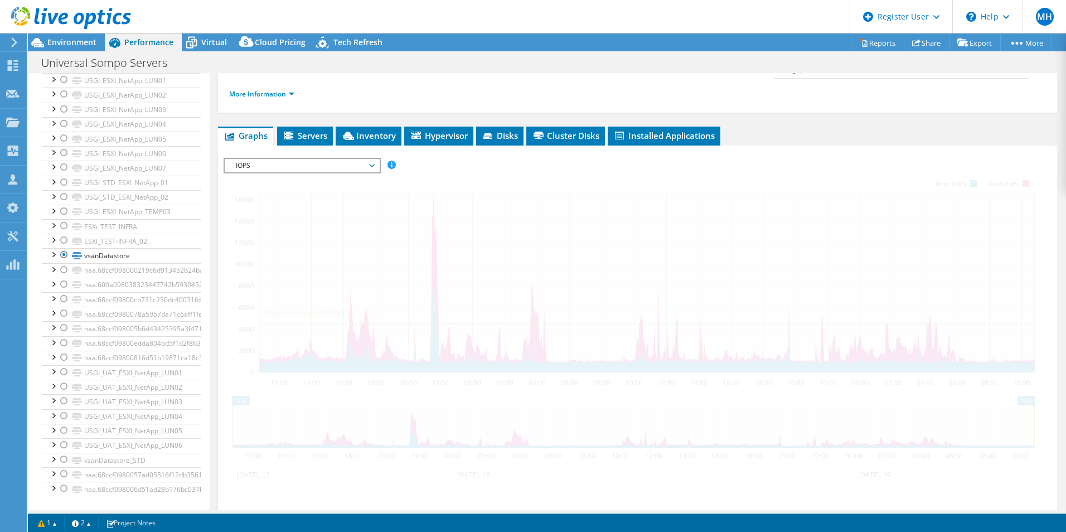
scroll to position [440, 0]
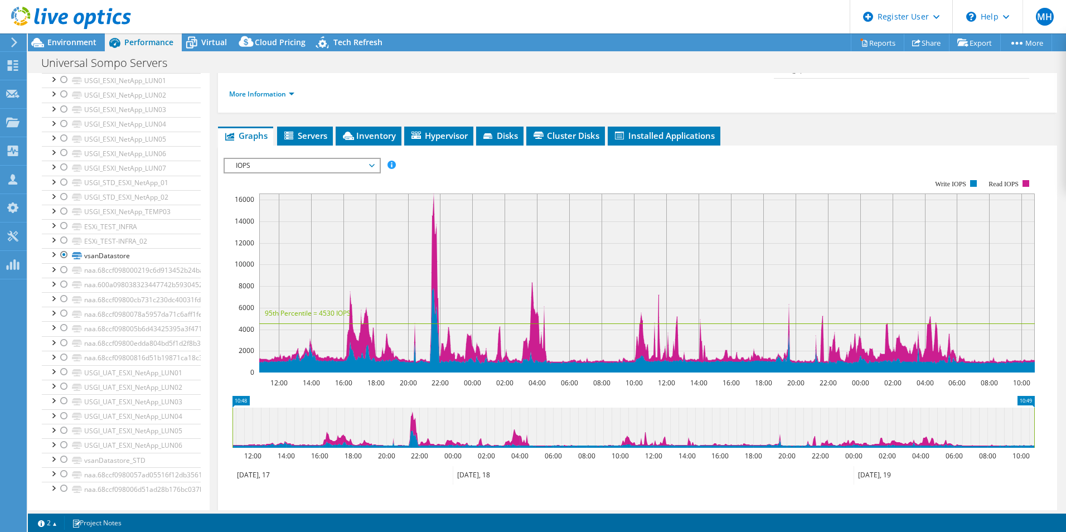
click at [453, 164] on rect at bounding box center [628, 275] width 811 height 223
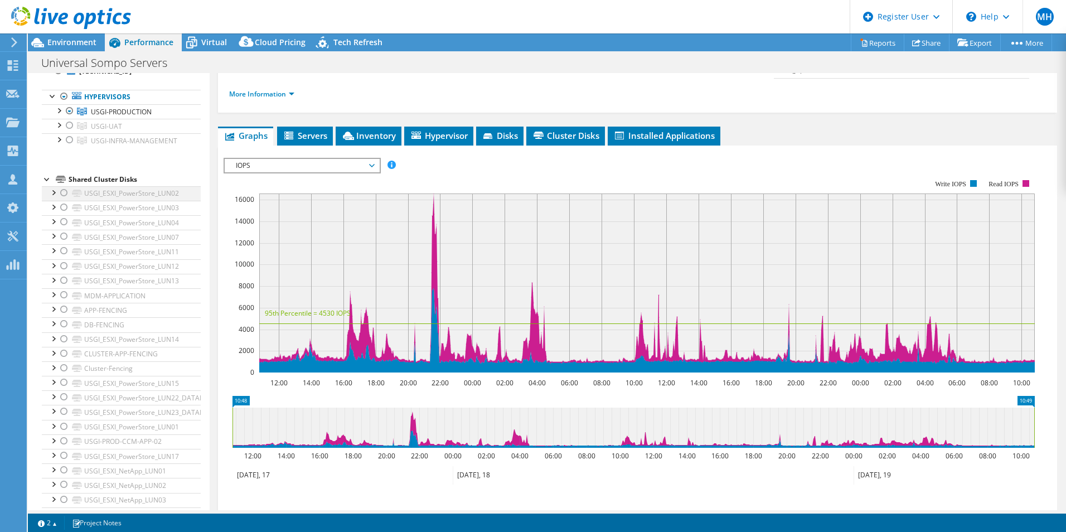
click at [61, 192] on div at bounding box center [64, 192] width 11 height 13
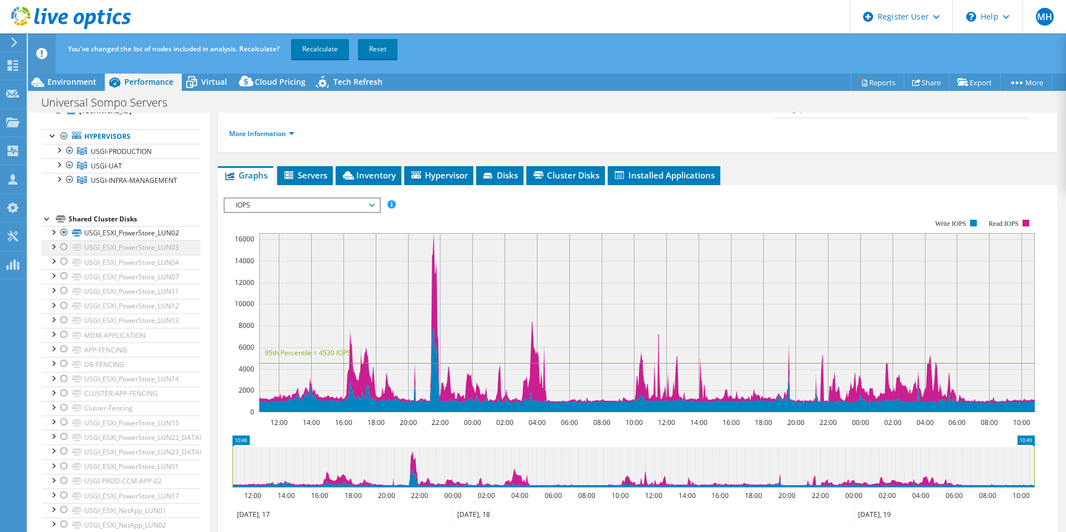
click at [63, 251] on div at bounding box center [64, 246] width 11 height 13
click at [69, 264] on div at bounding box center [64, 261] width 11 height 13
click at [63, 278] on div at bounding box center [64, 275] width 11 height 13
drag, startPoint x: 65, startPoint y: 286, endPoint x: 65, endPoint y: 297, distance: 10.6
click at [65, 287] on div at bounding box center [64, 290] width 11 height 13
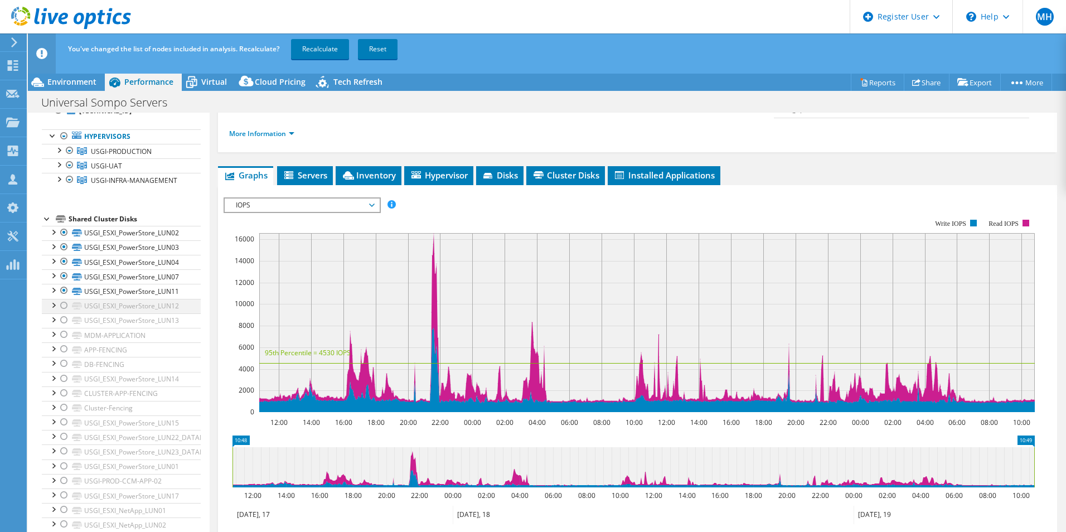
click at [63, 309] on div at bounding box center [64, 305] width 11 height 13
click at [63, 322] on div at bounding box center [64, 319] width 11 height 13
click at [65, 336] on div at bounding box center [64, 334] width 11 height 13
click at [65, 337] on div at bounding box center [64, 334] width 11 height 13
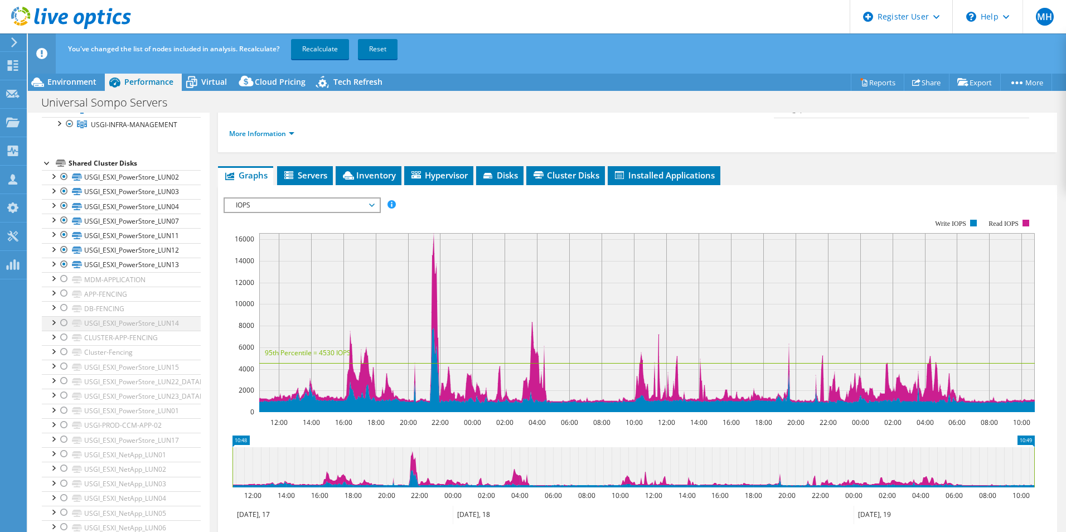
click at [61, 322] on div at bounding box center [64, 322] width 11 height 13
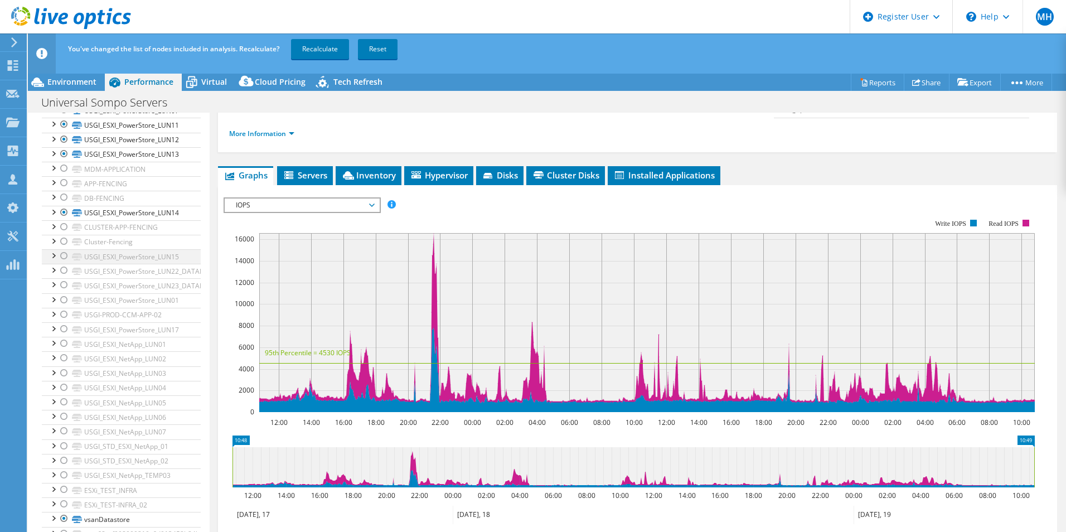
scroll to position [217, 0]
click at [65, 257] on div at bounding box center [64, 254] width 11 height 13
click at [65, 270] on div at bounding box center [64, 269] width 11 height 13
click at [63, 285] on div at bounding box center [64, 283] width 11 height 13
click at [63, 304] on div at bounding box center [64, 298] width 11 height 13
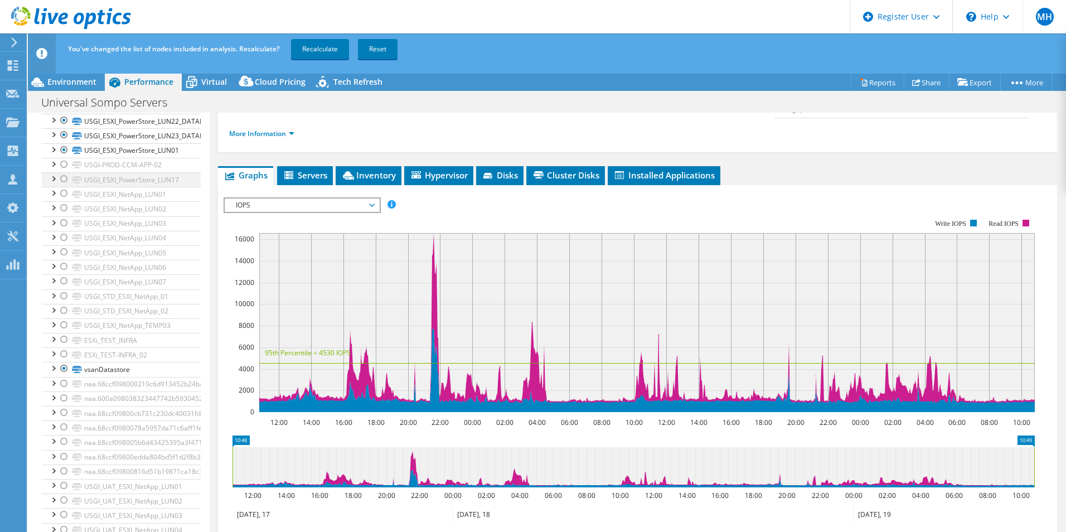
scroll to position [440, 0]
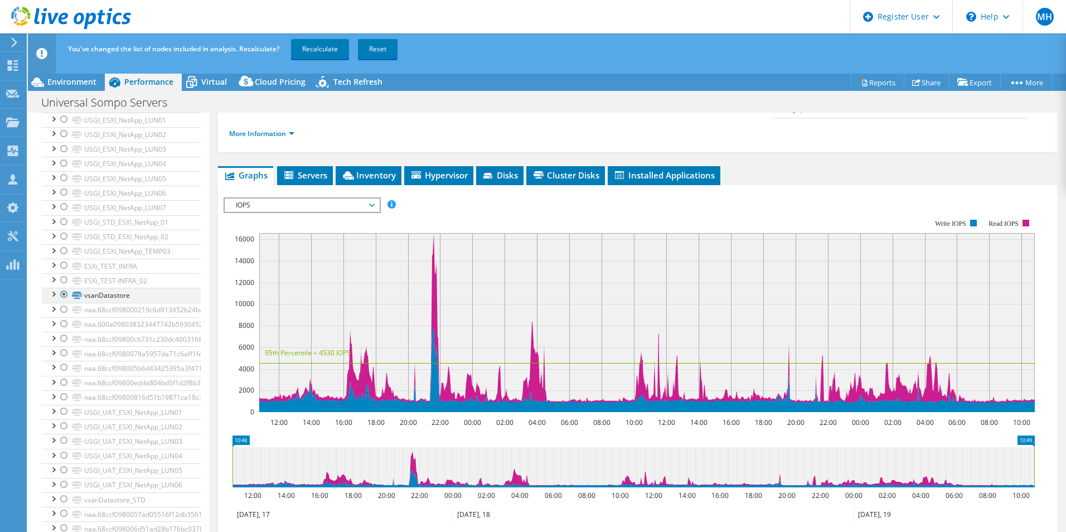
click at [62, 293] on div at bounding box center [64, 294] width 11 height 13
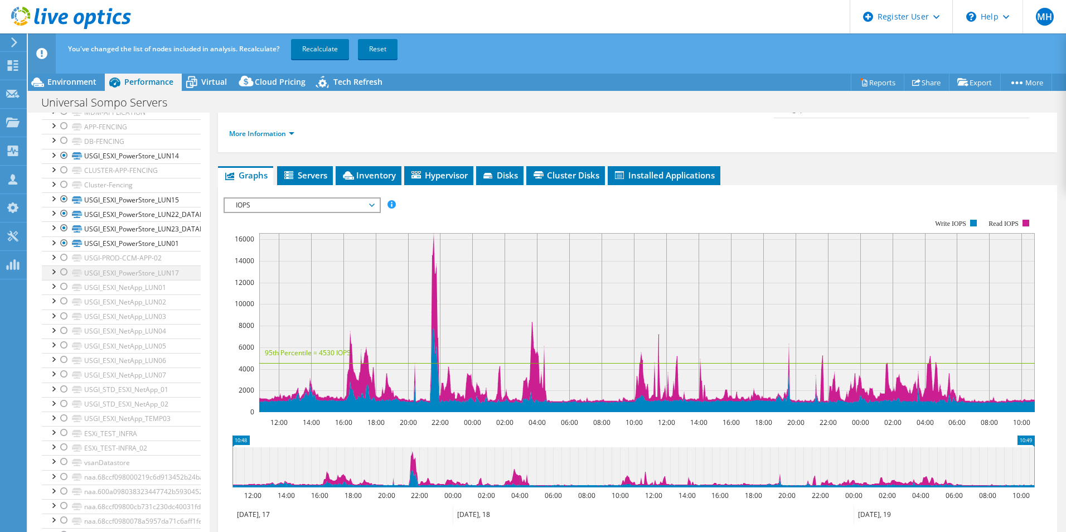
click at [65, 271] on div at bounding box center [64, 271] width 11 height 13
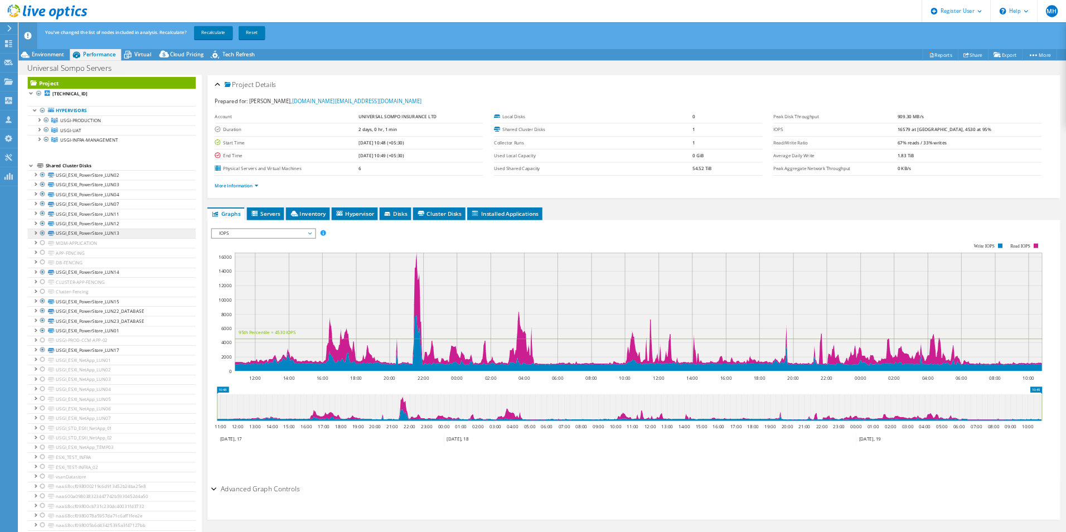
scroll to position [0, 0]
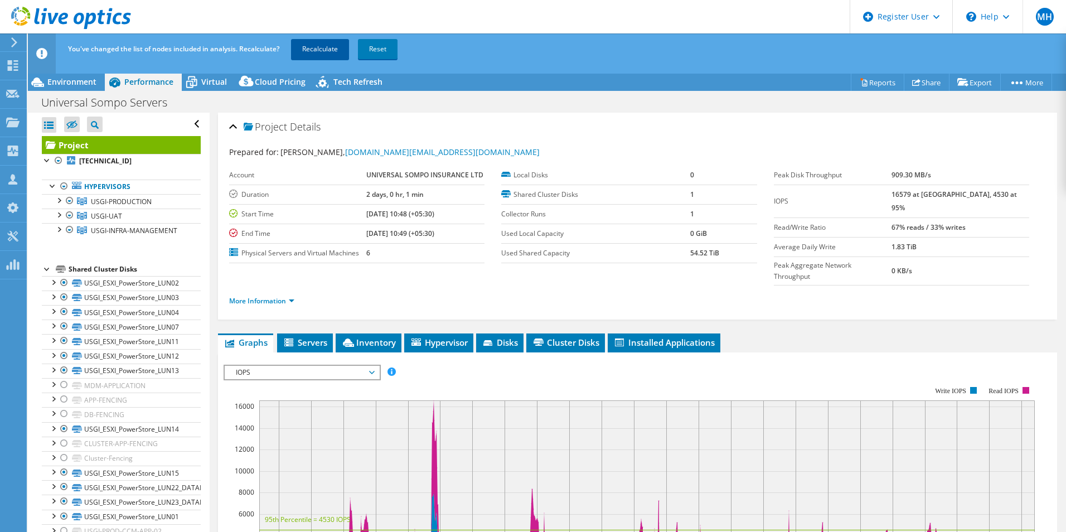
click at [324, 52] on link "Recalculate" at bounding box center [320, 49] width 58 height 20
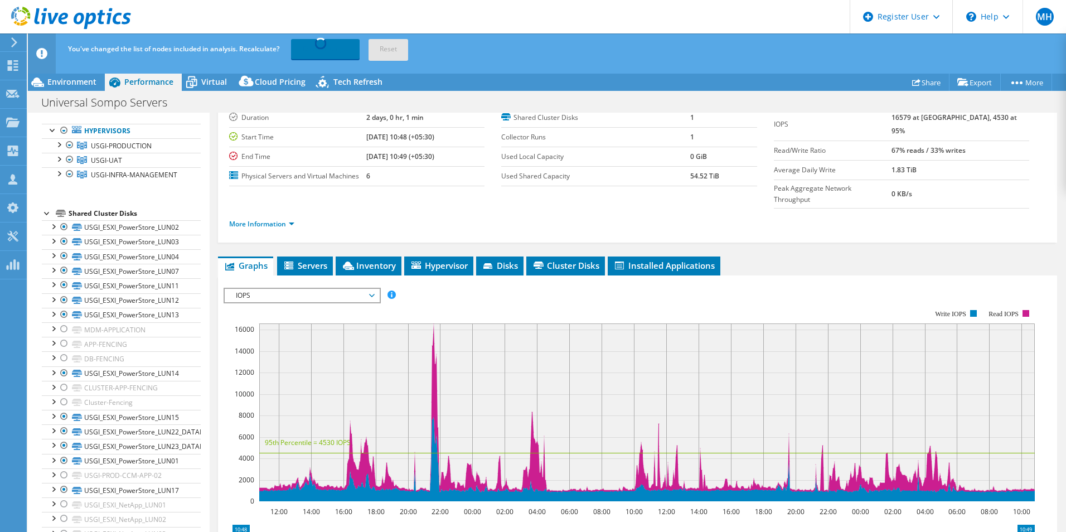
scroll to position [167, 0]
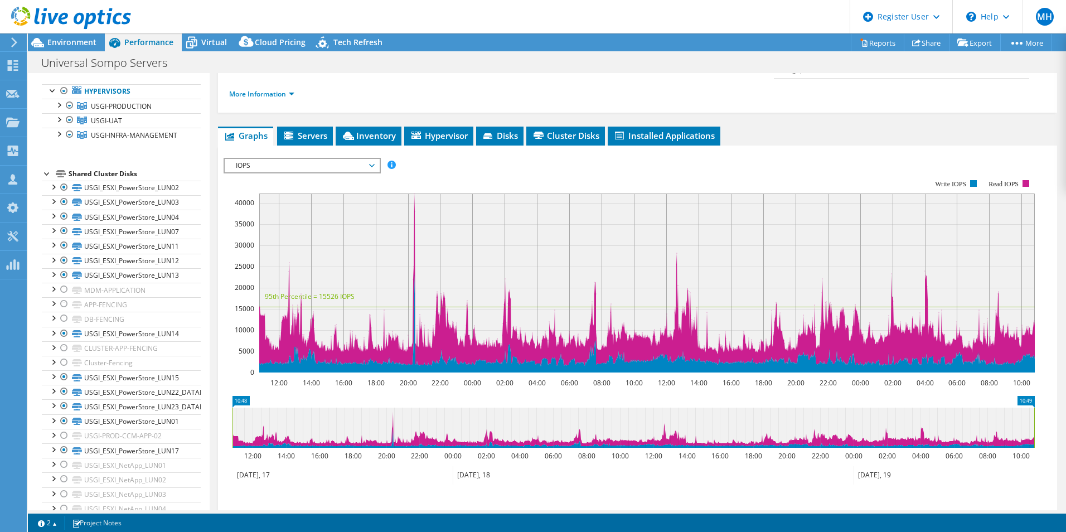
click at [371, 159] on span "IOPS" at bounding box center [301, 165] width 143 height 13
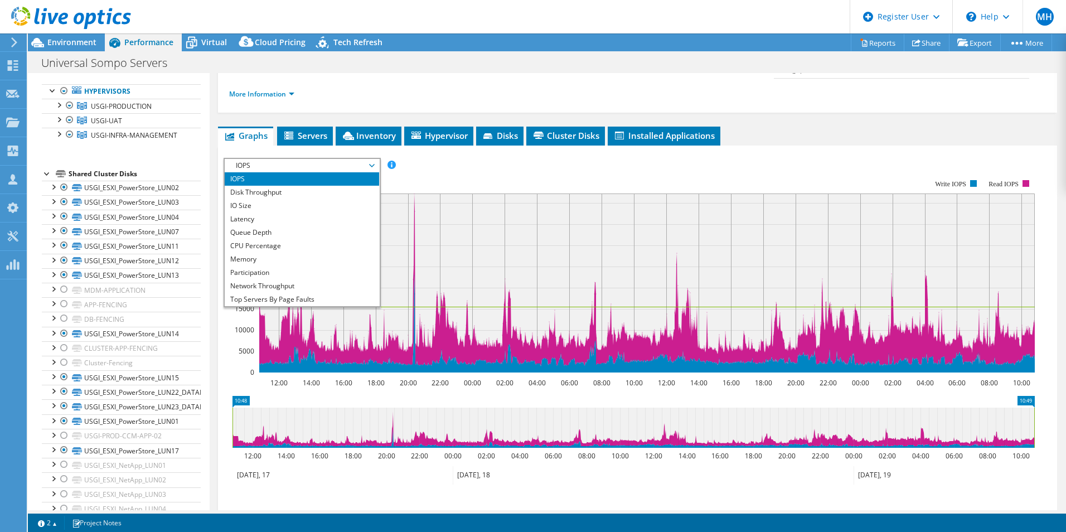
click at [371, 159] on span "IOPS" at bounding box center [301, 165] width 143 height 13
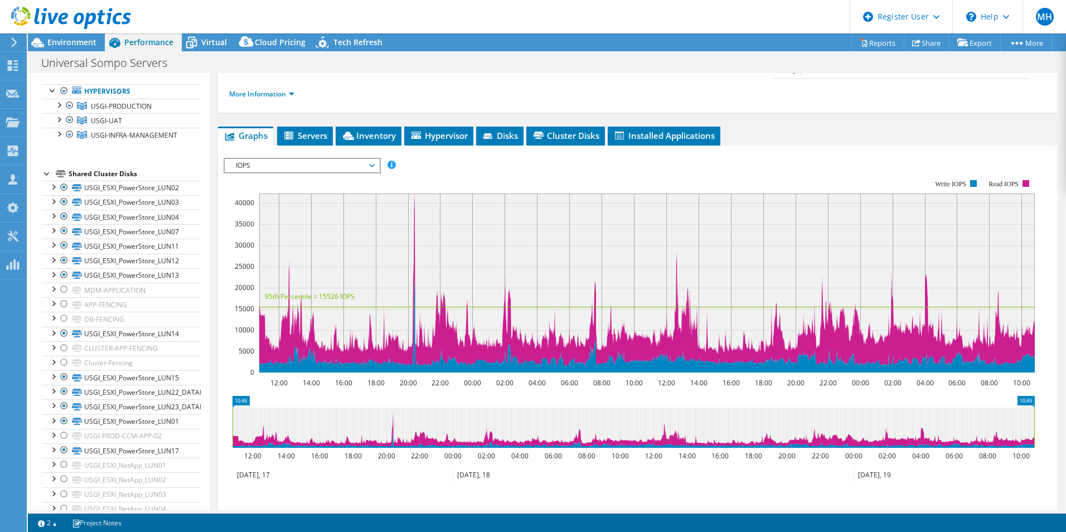
click at [371, 159] on span "IOPS" at bounding box center [301, 165] width 143 height 13
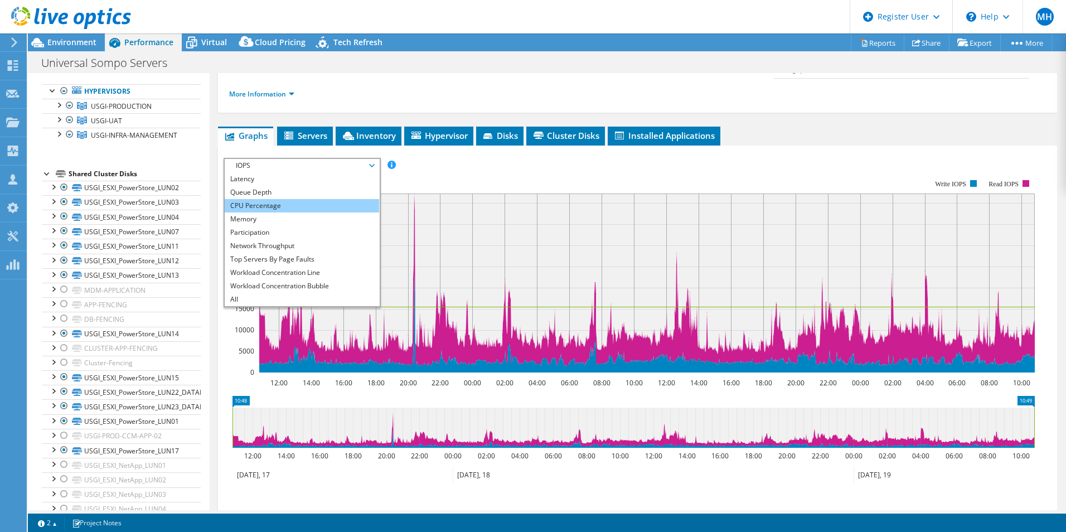
scroll to position [0, 0]
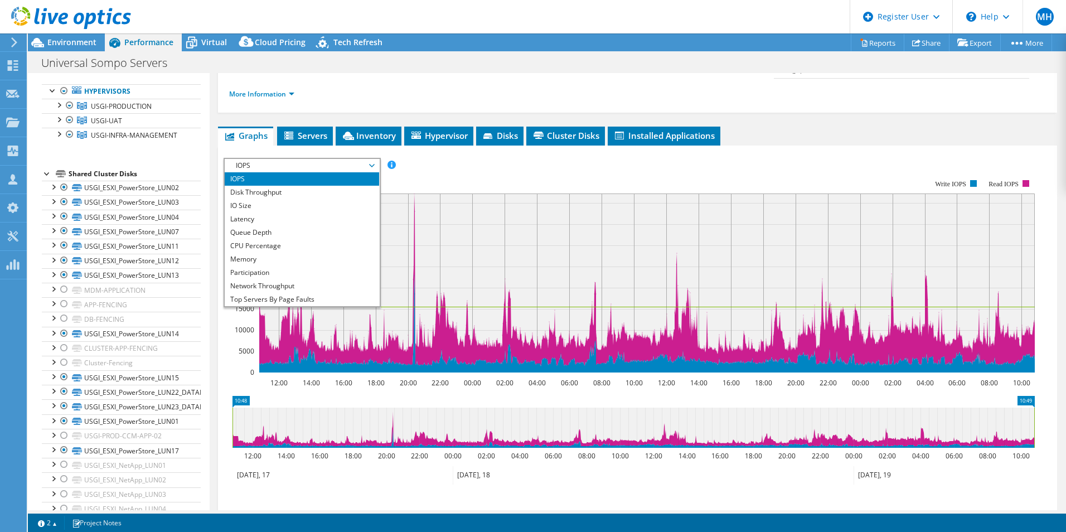
click at [436, 164] on rect at bounding box center [628, 275] width 811 height 223
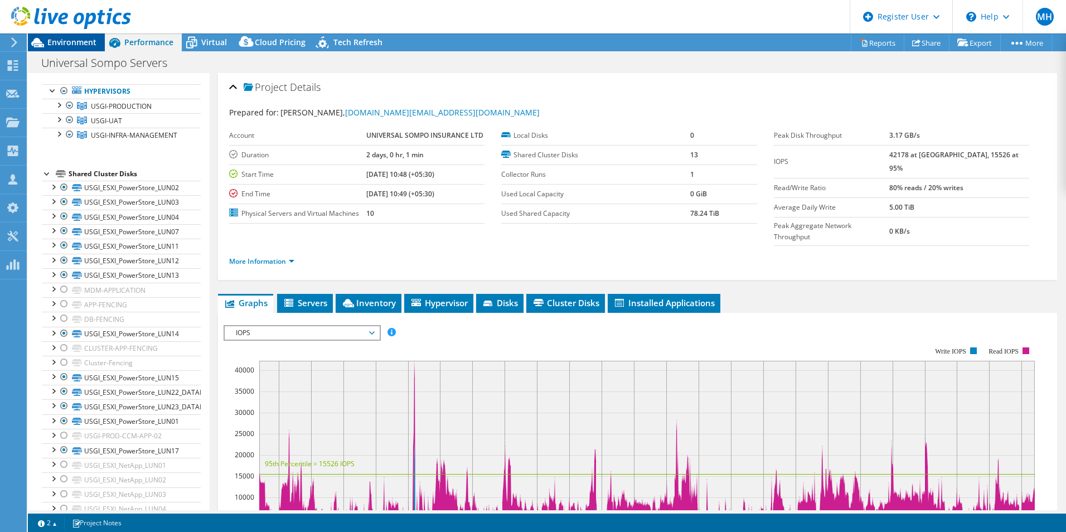
click at [82, 41] on span "Environment" at bounding box center [71, 42] width 49 height 11
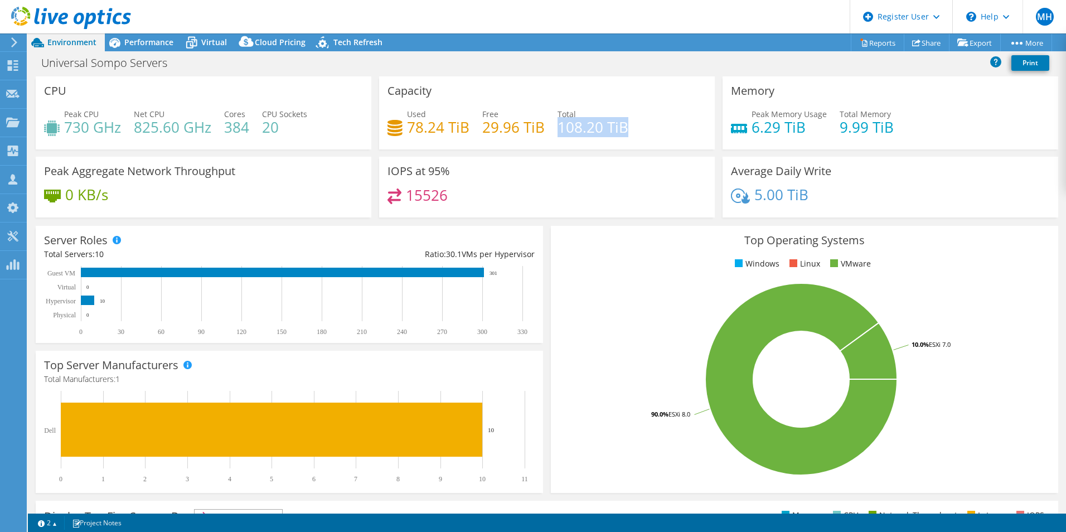
drag, startPoint x: 555, startPoint y: 128, endPoint x: 637, endPoint y: 129, distance: 81.9
click at [637, 129] on div "Used 78.24 TiB Free 29.96 TiB Total 108.20 TiB" at bounding box center [546, 126] width 319 height 36
drag, startPoint x: 637, startPoint y: 129, endPoint x: 636, endPoint y: 135, distance: 6.2
click at [636, 135] on div "Used 78.24 TiB Free 29.96 TiB Total 108.20 TiB" at bounding box center [546, 126] width 319 height 36
click at [163, 38] on span "Performance" at bounding box center [148, 42] width 49 height 11
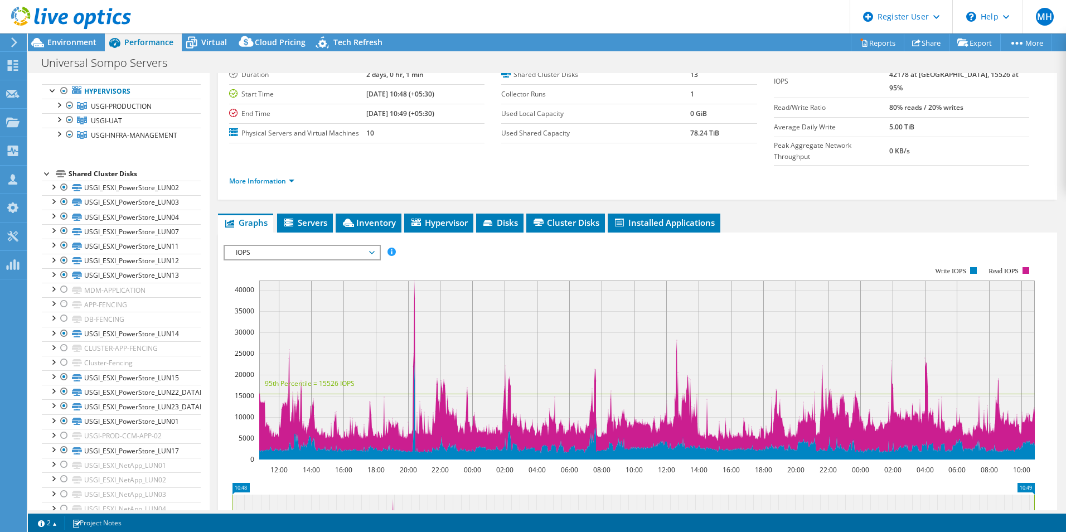
scroll to position [167, 0]
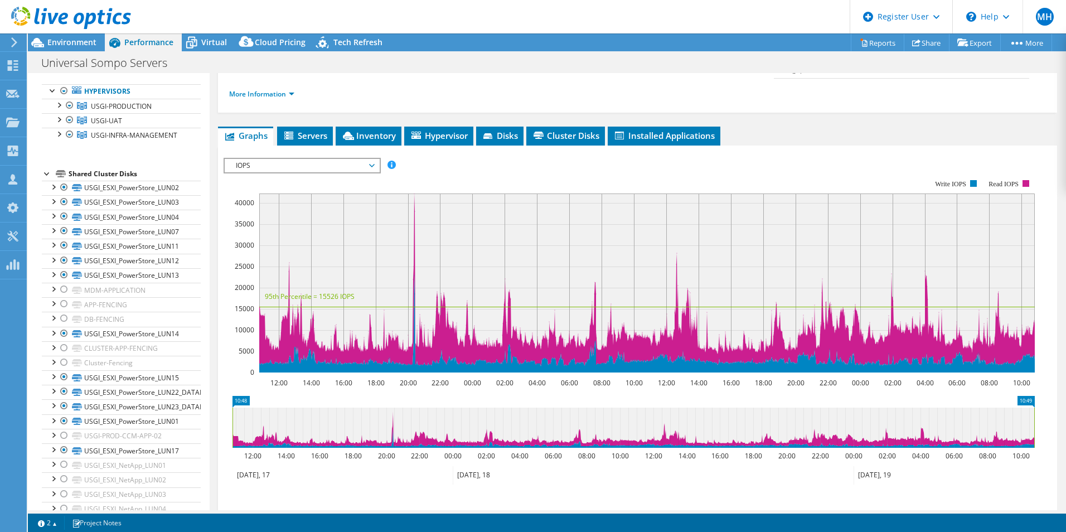
click at [406, 164] on rect at bounding box center [628, 275] width 811 height 223
click at [69, 38] on span "Environment" at bounding box center [71, 42] width 49 height 11
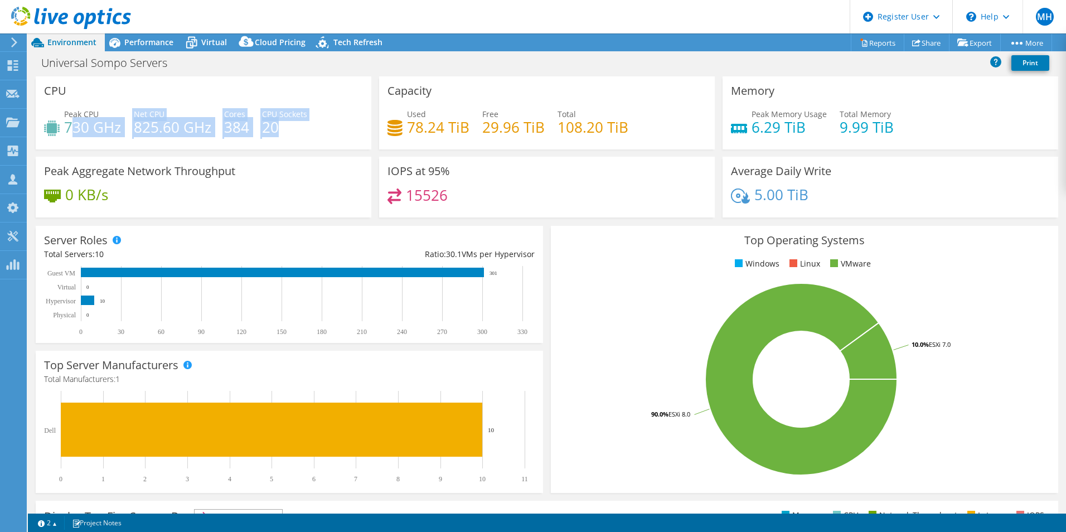
drag, startPoint x: 70, startPoint y: 128, endPoint x: 282, endPoint y: 123, distance: 212.4
click at [282, 123] on div "Peak CPU 730 GHz Net CPU 825.60 GHz Cores 384 CPU Sockets 20" at bounding box center [203, 126] width 319 height 36
drag, startPoint x: 282, startPoint y: 123, endPoint x: 286, endPoint y: 138, distance: 15.7
click at [286, 138] on div "Peak CPU 730 GHz Net CPU 825.60 GHz Cores 384 CPU Sockets 20" at bounding box center [203, 126] width 319 height 36
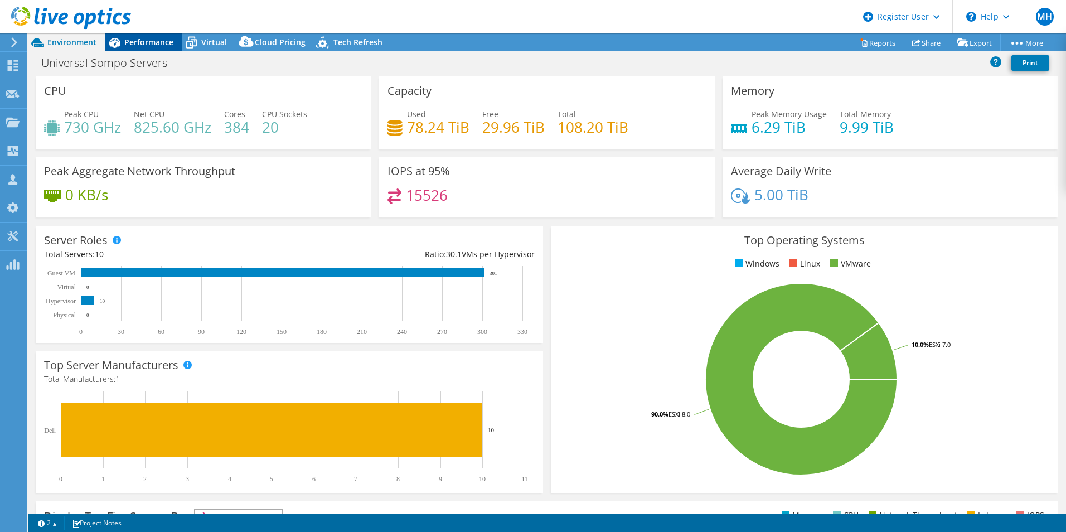
click at [144, 41] on span "Performance" at bounding box center [148, 42] width 49 height 11
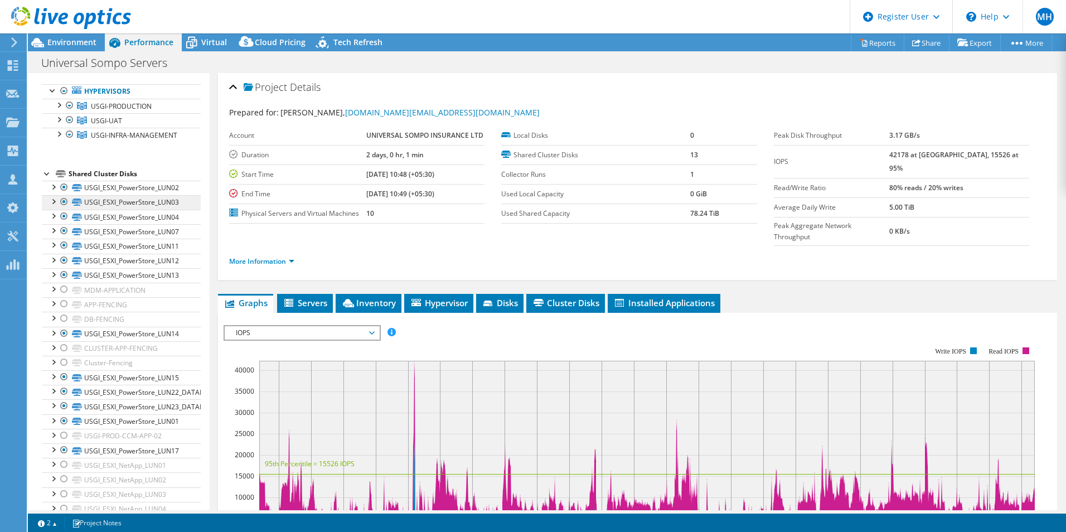
scroll to position [0, 0]
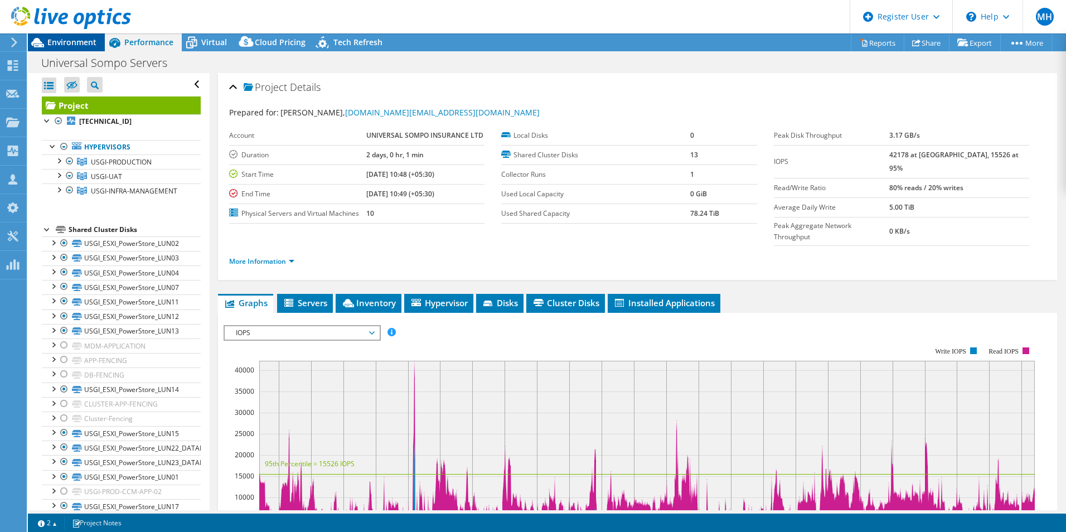
click at [61, 46] on span "Environment" at bounding box center [71, 42] width 49 height 11
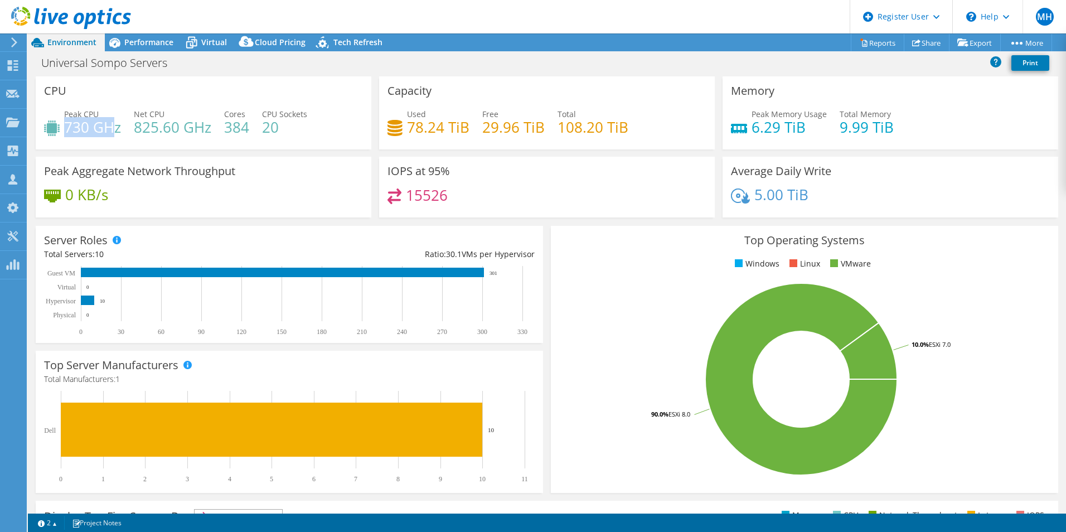
drag, startPoint x: 67, startPoint y: 123, endPoint x: 109, endPoint y: 124, distance: 42.4
click at [109, 124] on h4 "730 GHz" at bounding box center [92, 127] width 57 height 12
click at [285, 138] on div "Peak CPU 730 GHz Net CPU 825.60 GHz Cores 384 CPU Sockets 20" at bounding box center [203, 126] width 319 height 36
drag, startPoint x: 279, startPoint y: 125, endPoint x: 261, endPoint y: 126, distance: 17.8
click at [262, 126] on h4 "20" at bounding box center [284, 127] width 45 height 12
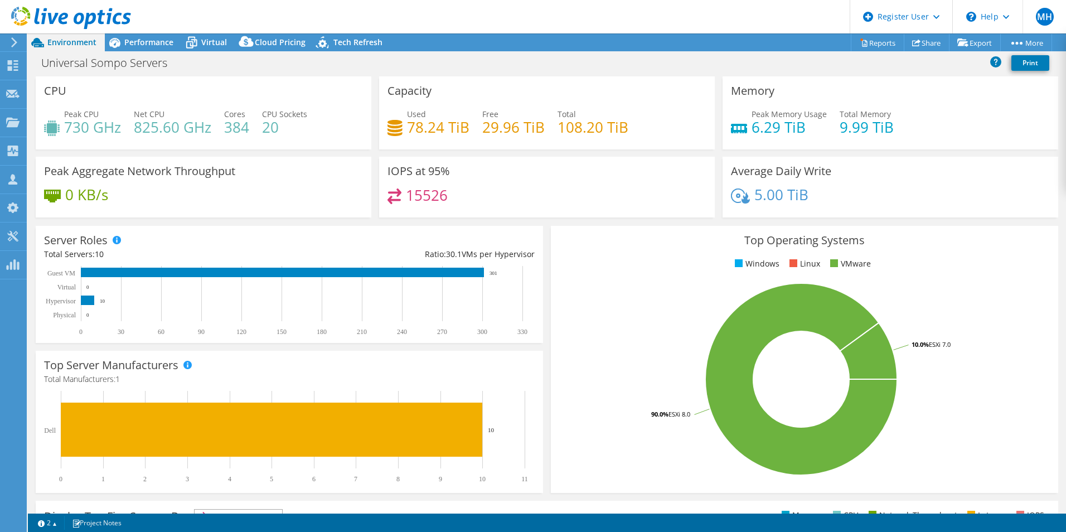
click at [251, 135] on div "Peak CPU 730 GHz Net CPU 825.60 GHz Cores 384 CPU Sockets 20" at bounding box center [203, 126] width 319 height 36
drag, startPoint x: 247, startPoint y: 122, endPoint x: 225, endPoint y: 124, distance: 22.4
click at [225, 124] on h4 "384" at bounding box center [236, 127] width 25 height 12
drag, startPoint x: 225, startPoint y: 124, endPoint x: 318, endPoint y: 131, distance: 93.9
click at [318, 131] on div "Peak CPU 730 GHz Net CPU 825.60 GHz Cores 384 CPU Sockets 20" at bounding box center [203, 126] width 319 height 36
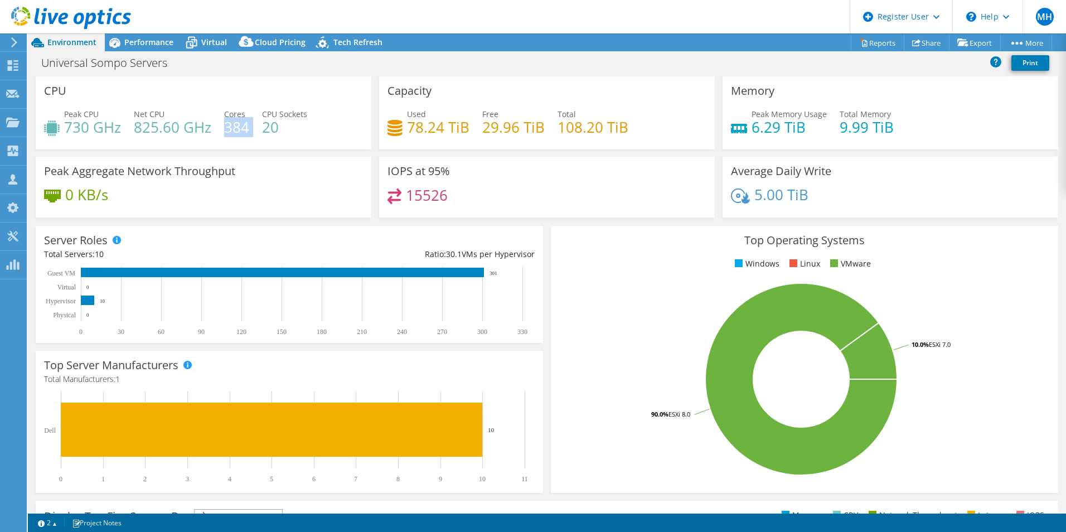
drag, startPoint x: 225, startPoint y: 125, endPoint x: 249, endPoint y: 124, distance: 23.4
click at [249, 124] on div "Peak CPU 730 GHz Net CPU 825.60 GHz Cores 384 CPU Sockets 20" at bounding box center [203, 126] width 319 height 36
drag, startPoint x: 249, startPoint y: 124, endPoint x: 300, endPoint y: 130, distance: 51.6
click at [300, 130] on h4 "20" at bounding box center [284, 127] width 45 height 12
click at [154, 41] on span "Performance" at bounding box center [148, 42] width 49 height 11
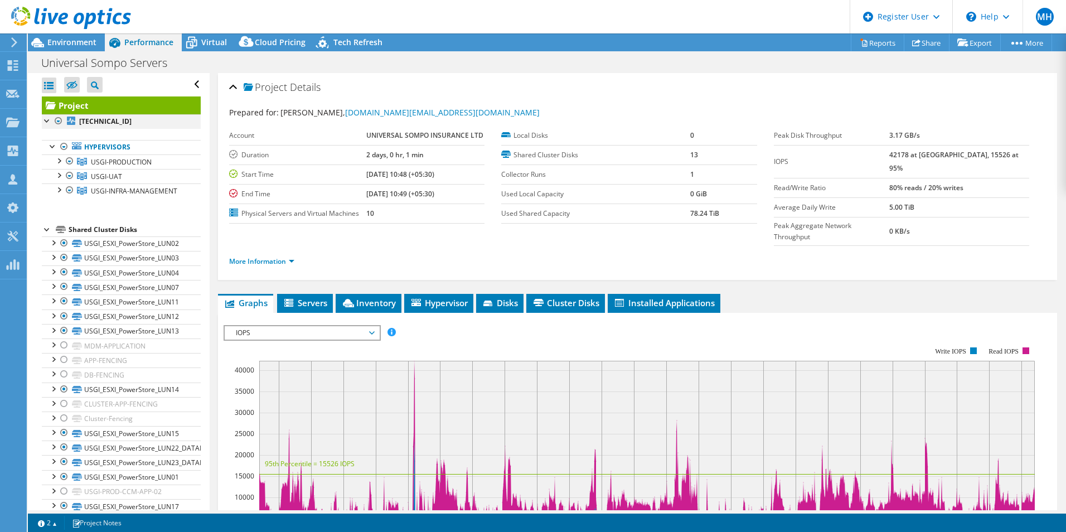
click at [62, 120] on div at bounding box center [58, 120] width 11 height 13
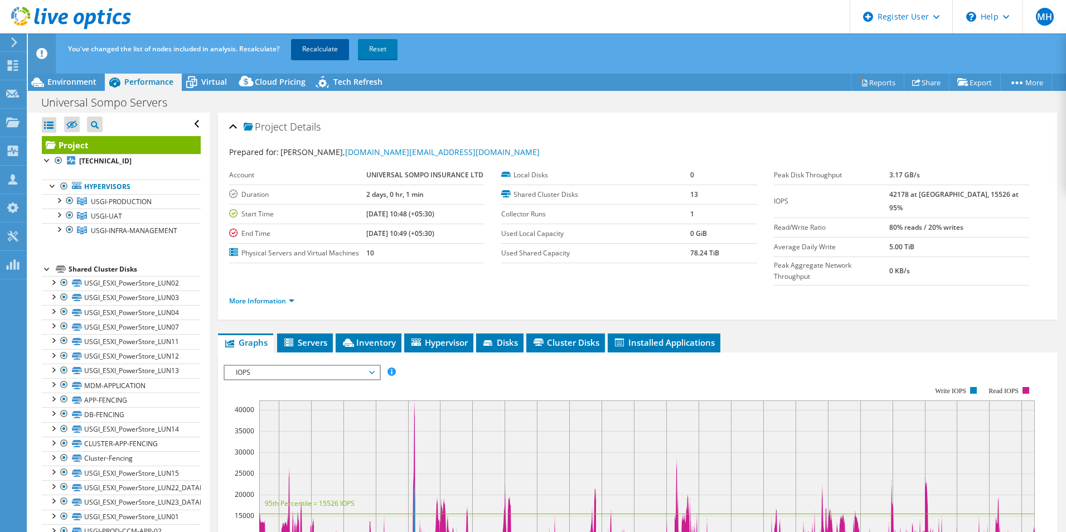
click at [328, 49] on link "Recalculate" at bounding box center [320, 49] width 58 height 20
click at [72, 88] on div "Environment" at bounding box center [66, 82] width 77 height 18
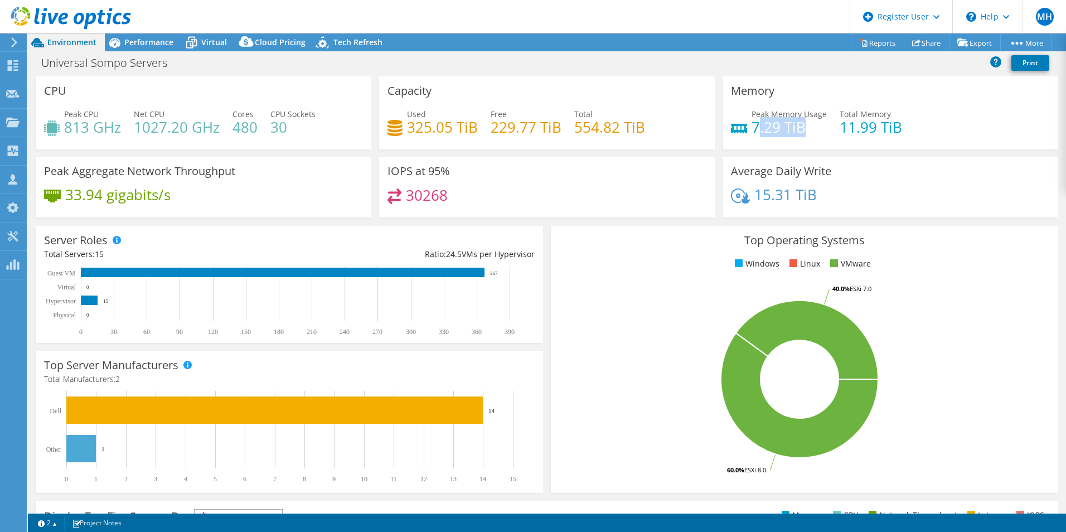
drag, startPoint x: 750, startPoint y: 127, endPoint x: 803, endPoint y: 123, distance: 52.6
click at [803, 123] on h4 "7.29 TiB" at bounding box center [788, 127] width 75 height 12
drag, startPoint x: 803, startPoint y: 121, endPoint x: 798, endPoint y: 129, distance: 9.3
click at [798, 129] on h4 "7.29 TiB" at bounding box center [788, 127] width 75 height 12
drag, startPoint x: 802, startPoint y: 127, endPoint x: 743, endPoint y: 130, distance: 58.6
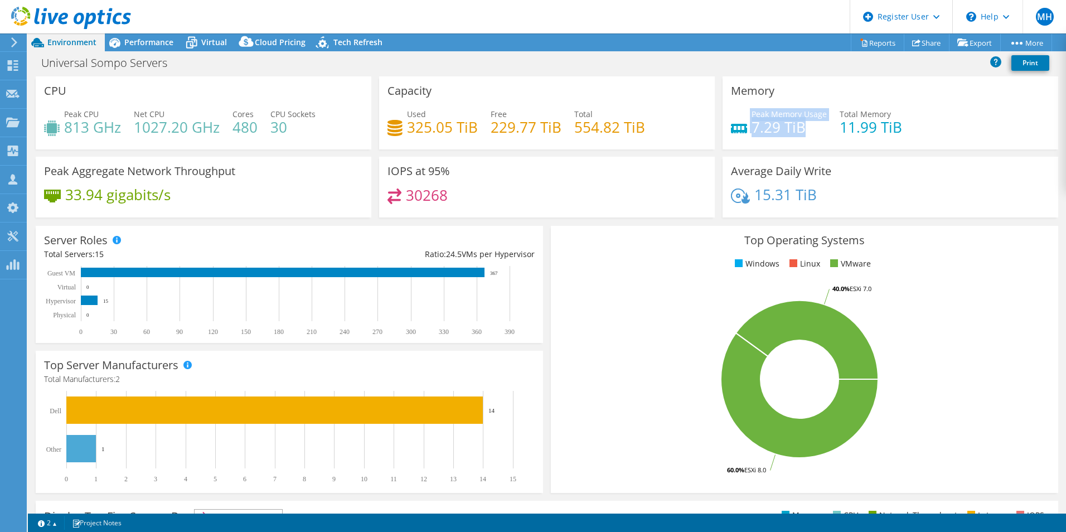
click at [743, 130] on div "Peak Memory Usage 7.29 TiB" at bounding box center [779, 120] width 96 height 25
drag, startPoint x: 743, startPoint y: 130, endPoint x: 745, endPoint y: 145, distance: 15.6
click at [745, 147] on div "Memory Peak Memory Usage 7.29 TiB Total Memory 11.99 TiB" at bounding box center [890, 112] width 336 height 73
drag, startPoint x: 749, startPoint y: 132, endPoint x: 804, endPoint y: 121, distance: 56.3
click at [803, 121] on h4 "7.29 TiB" at bounding box center [788, 127] width 75 height 12
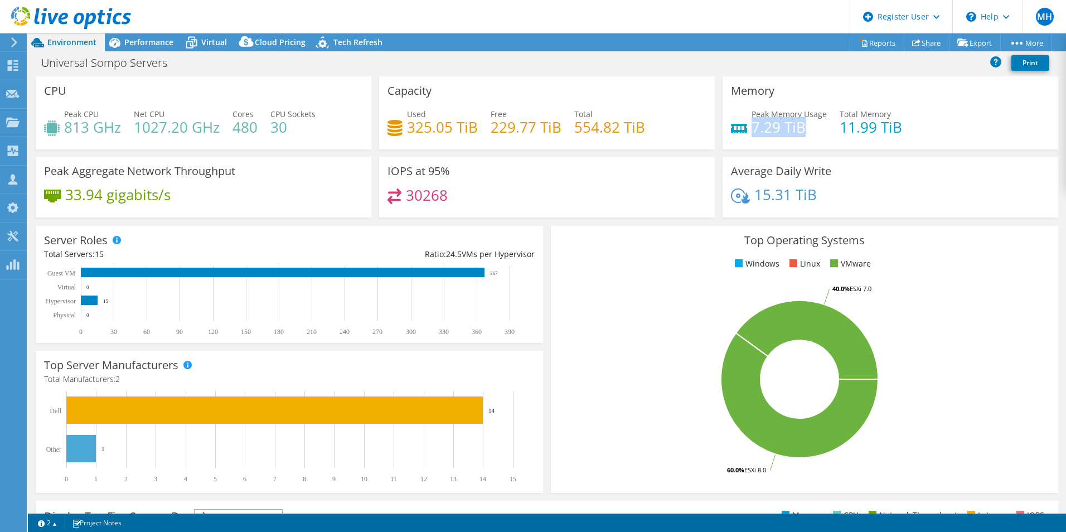
drag, startPoint x: 804, startPoint y: 121, endPoint x: 790, endPoint y: 135, distance: 20.1
click at [803, 135] on div "Peak Memory Usage 7.29 TiB Total Memory 11.99 TiB" at bounding box center [890, 126] width 319 height 36
drag, startPoint x: 41, startPoint y: 64, endPoint x: 129, endPoint y: 65, distance: 87.5
click at [129, 65] on h1 "Universal Sompo Servers" at bounding box center [110, 63] width 148 height 12
click at [409, 66] on div "Universal Sompo Servers Print" at bounding box center [547, 62] width 1038 height 21
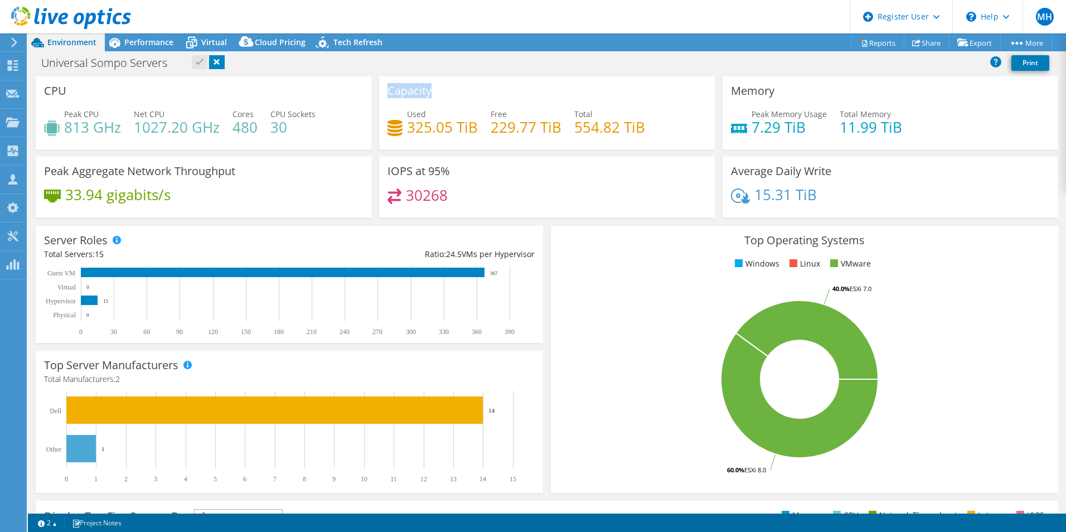
drag, startPoint x: 387, startPoint y: 90, endPoint x: 433, endPoint y: 89, distance: 45.7
click at [433, 89] on div "Capacity Used 325.05 TiB Free 229.77 TiB Total 554.82 TiB" at bounding box center [547, 112] width 336 height 73
drag, startPoint x: 433, startPoint y: 89, endPoint x: 408, endPoint y: 63, distance: 36.3
click at [408, 63] on div "Universal Sompo Servers Print" at bounding box center [547, 62] width 1038 height 21
